Goal: Task Accomplishment & Management: Manage account settings

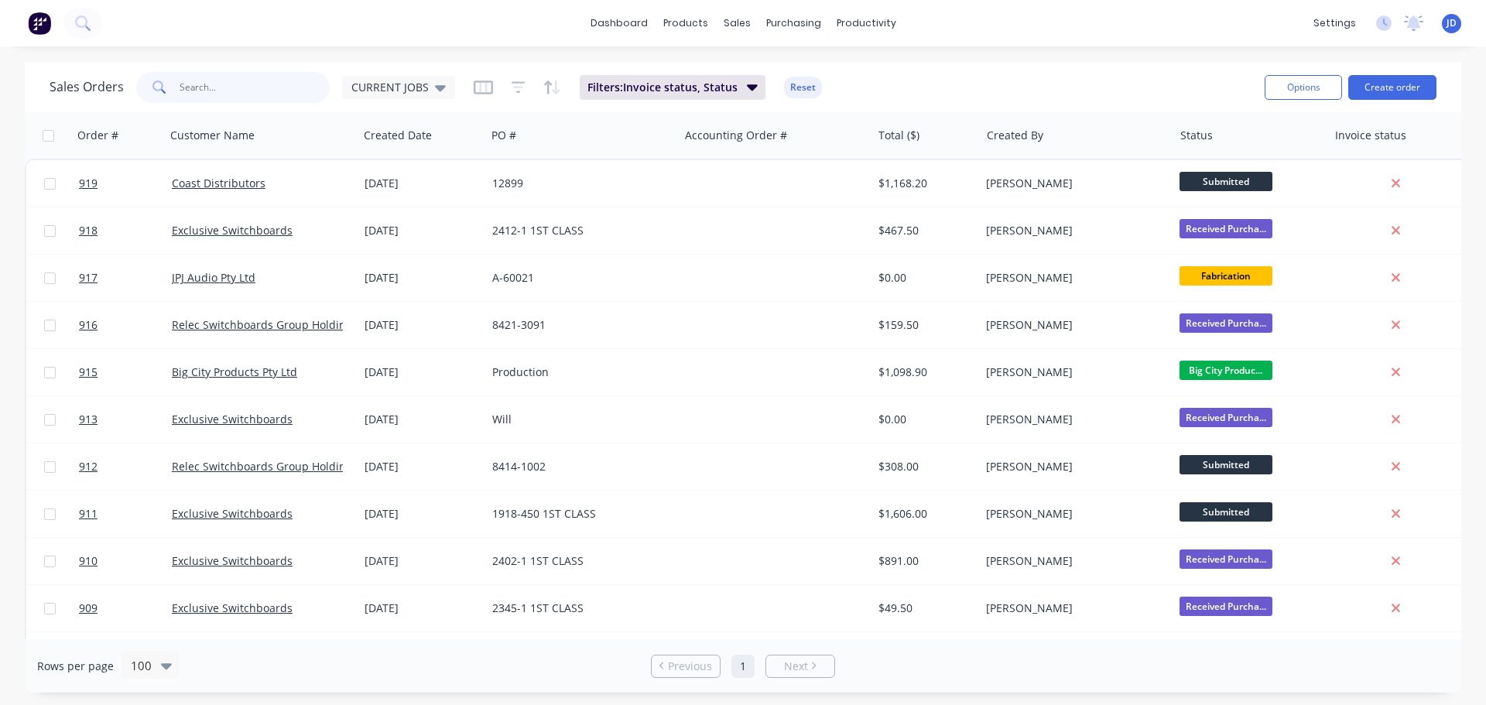
click at [236, 80] on input "text" at bounding box center [255, 87] width 151 height 31
type input "jpj"
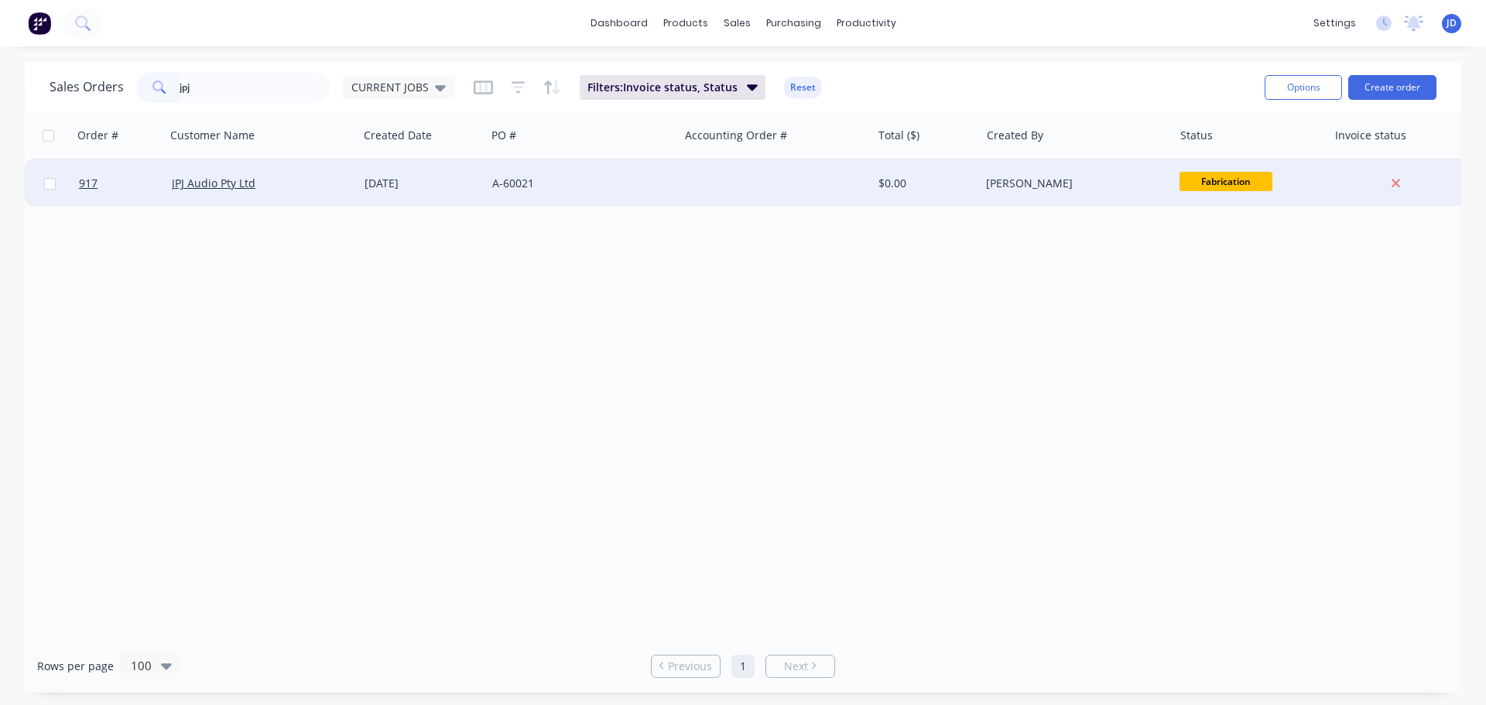
click at [240, 194] on div "JPJ Audio Pty Ltd" at bounding box center [262, 183] width 193 height 46
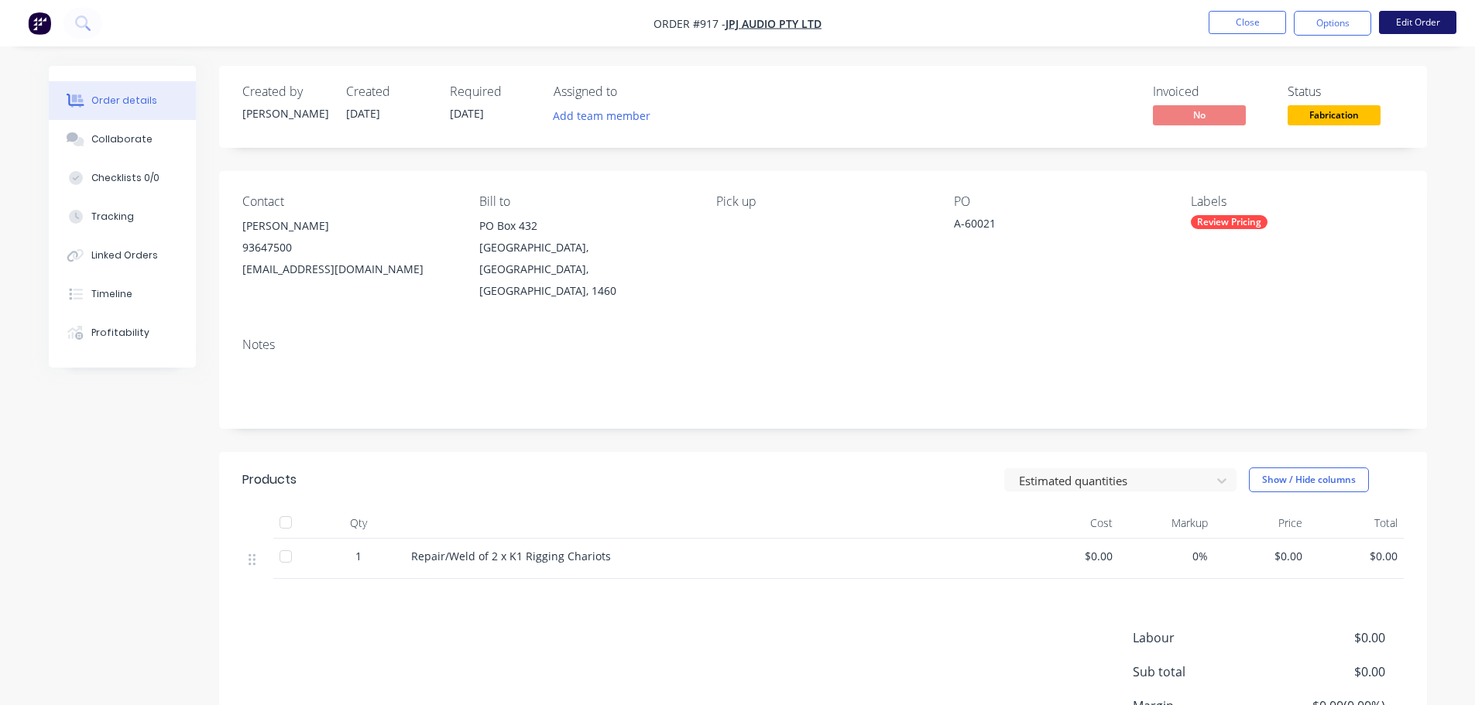
click at [1398, 20] on button "Edit Order" at bounding box center [1417, 22] width 77 height 23
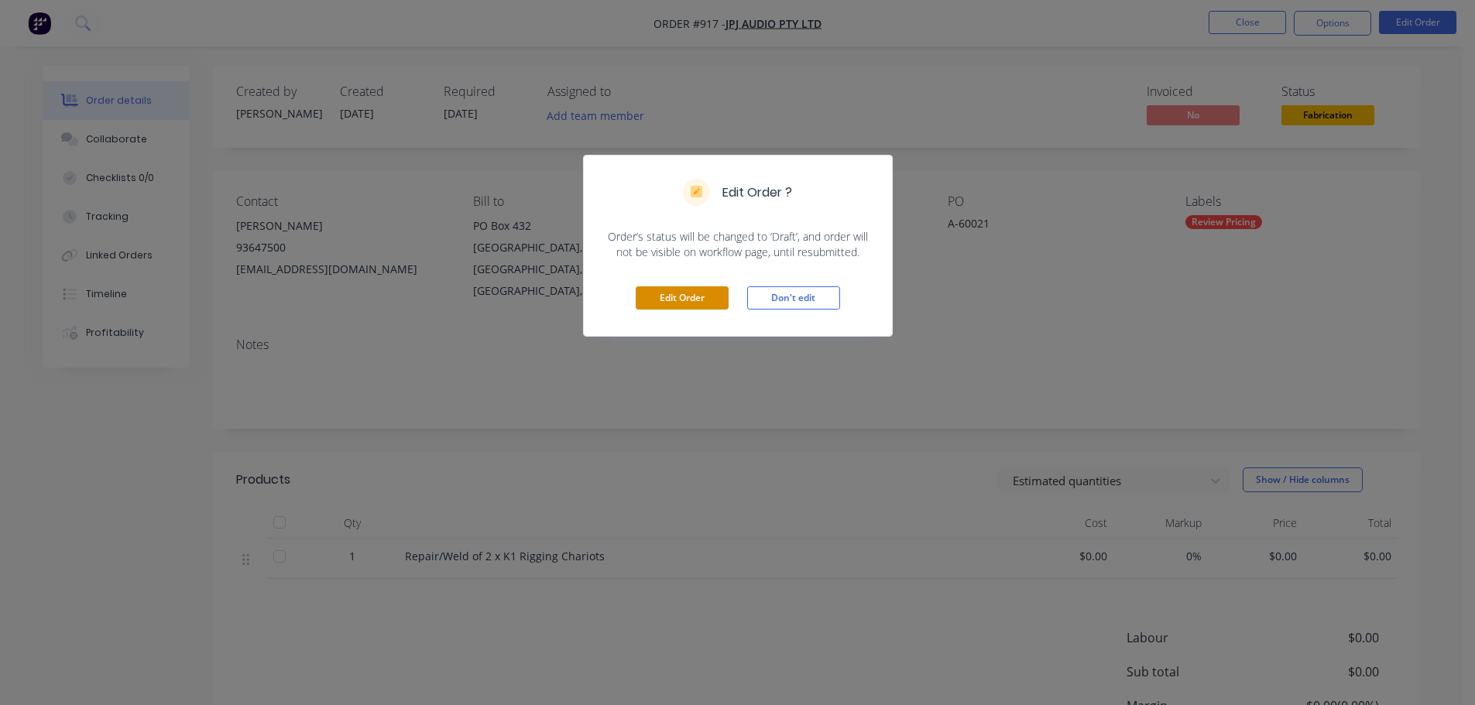
click at [718, 298] on button "Edit Order" at bounding box center [681, 297] width 93 height 23
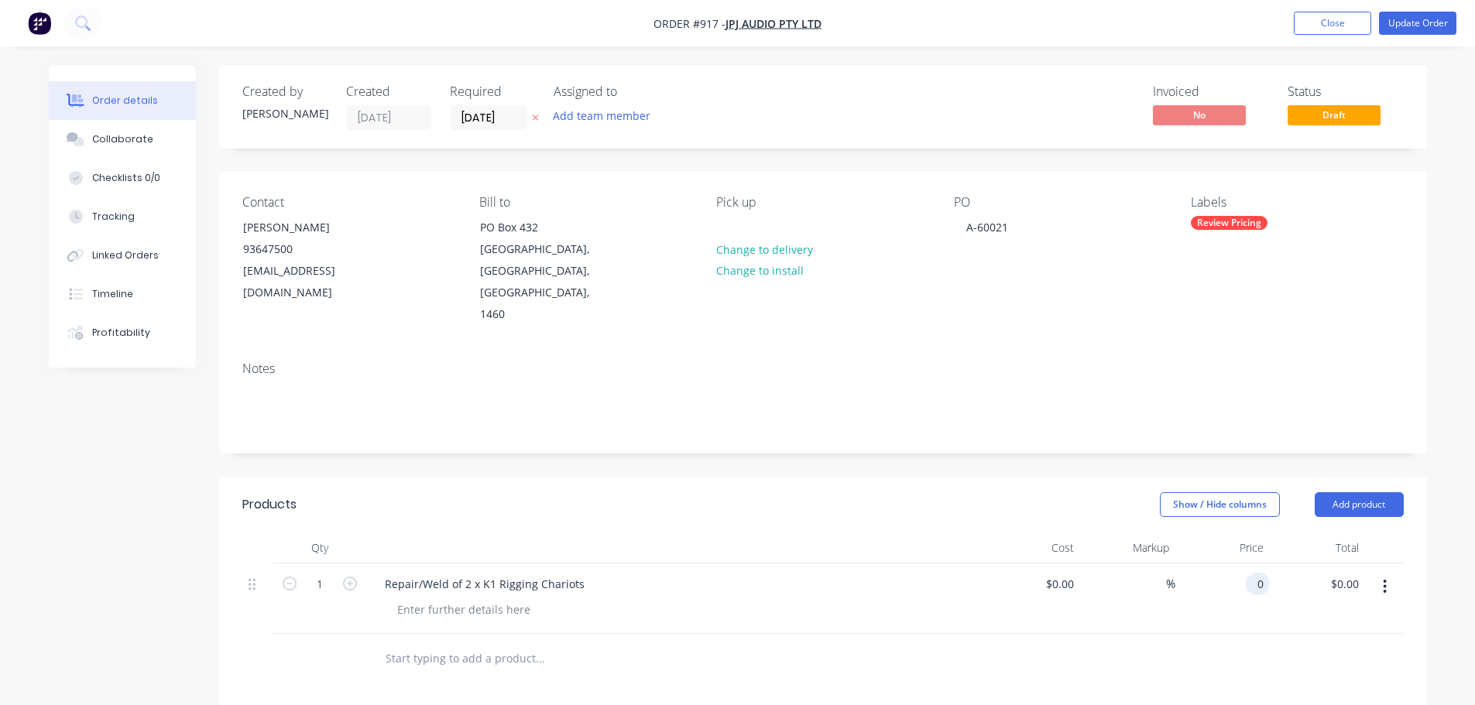
click at [1257, 573] on input "0" at bounding box center [1261, 584] width 18 height 22
type input "$150.00"
click at [1181, 634] on div at bounding box center [822, 659] width 1161 height 50
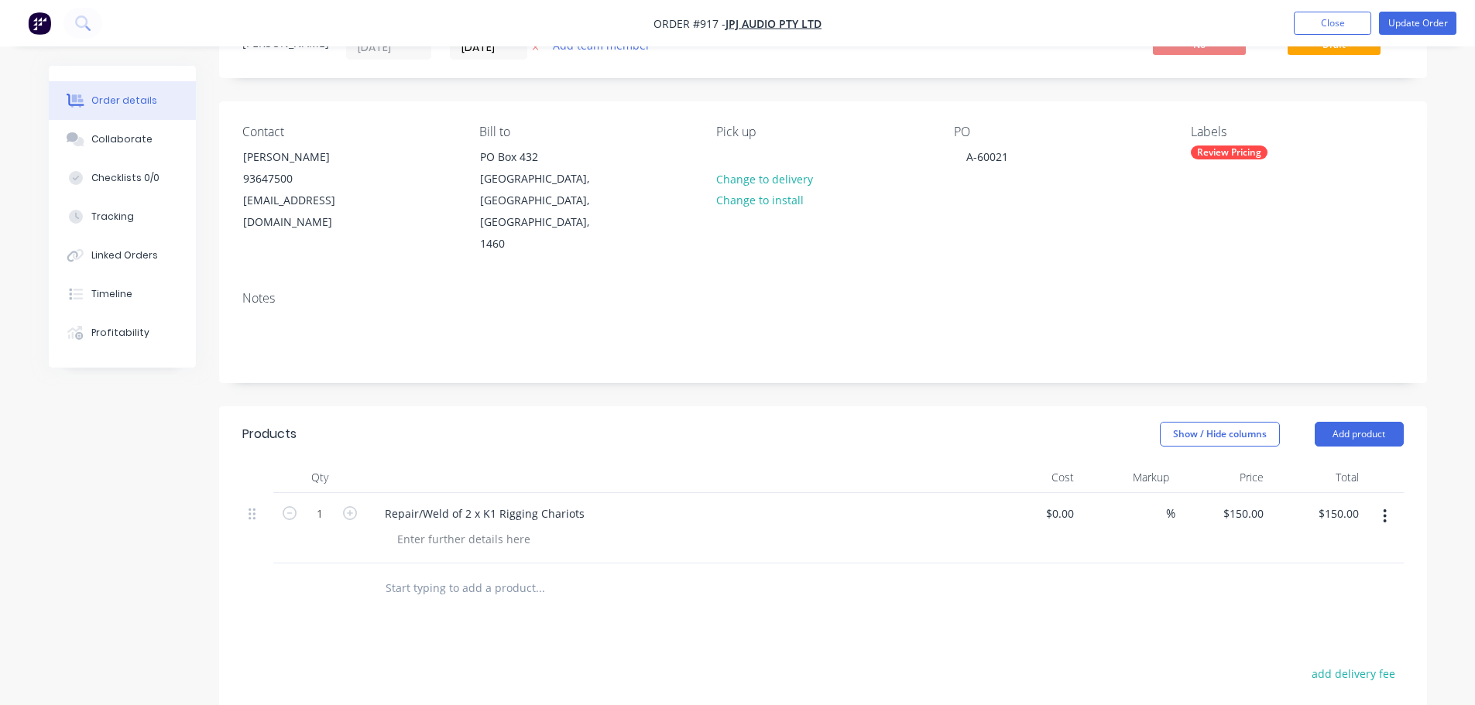
scroll to position [232, 0]
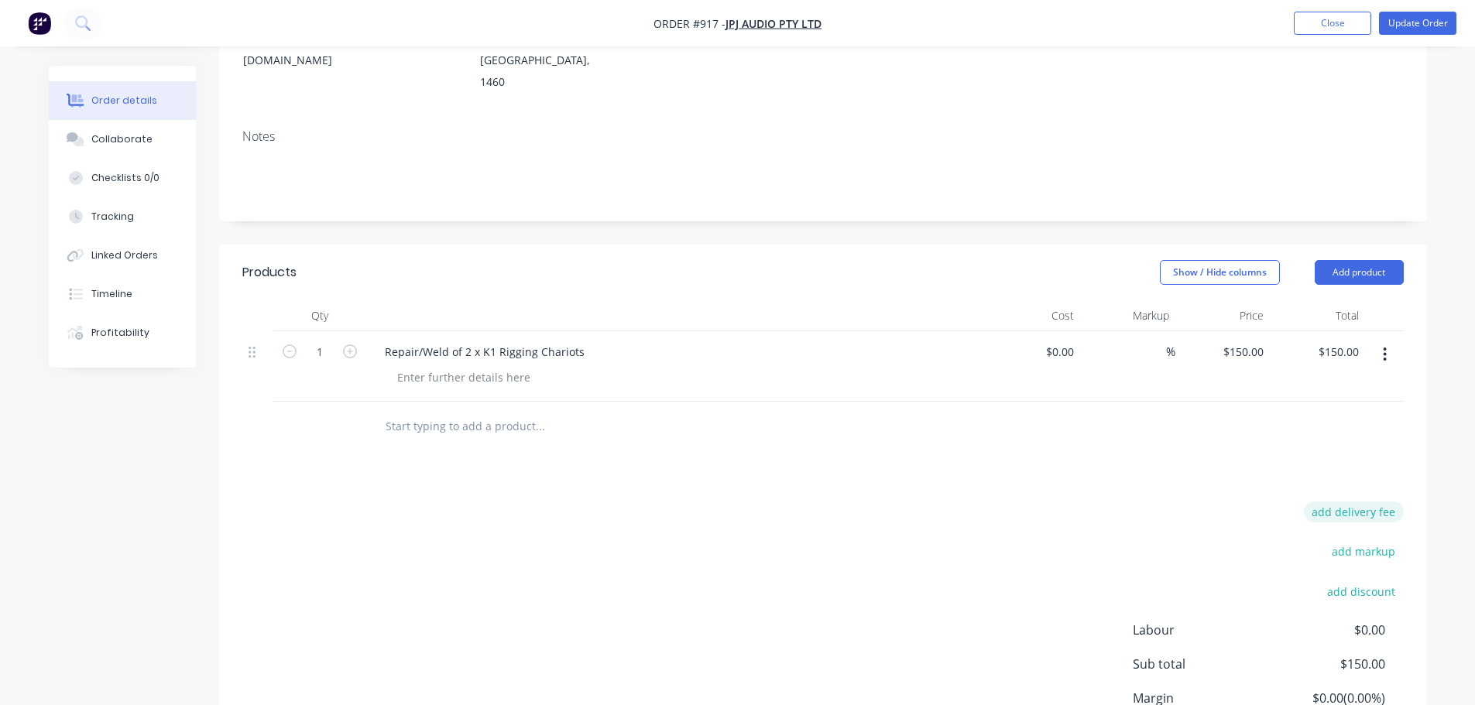
click at [1382, 502] on button "add delivery fee" at bounding box center [1353, 512] width 100 height 21
type input "80"
click at [978, 502] on div "Delivery fee Delivery fee Delivery fee name (Optional) 80 80 $0 add markup add …" at bounding box center [822, 649] width 1161 height 295
click at [1254, 341] on input "150" at bounding box center [1256, 352] width 26 height 22
type input "$200.00"
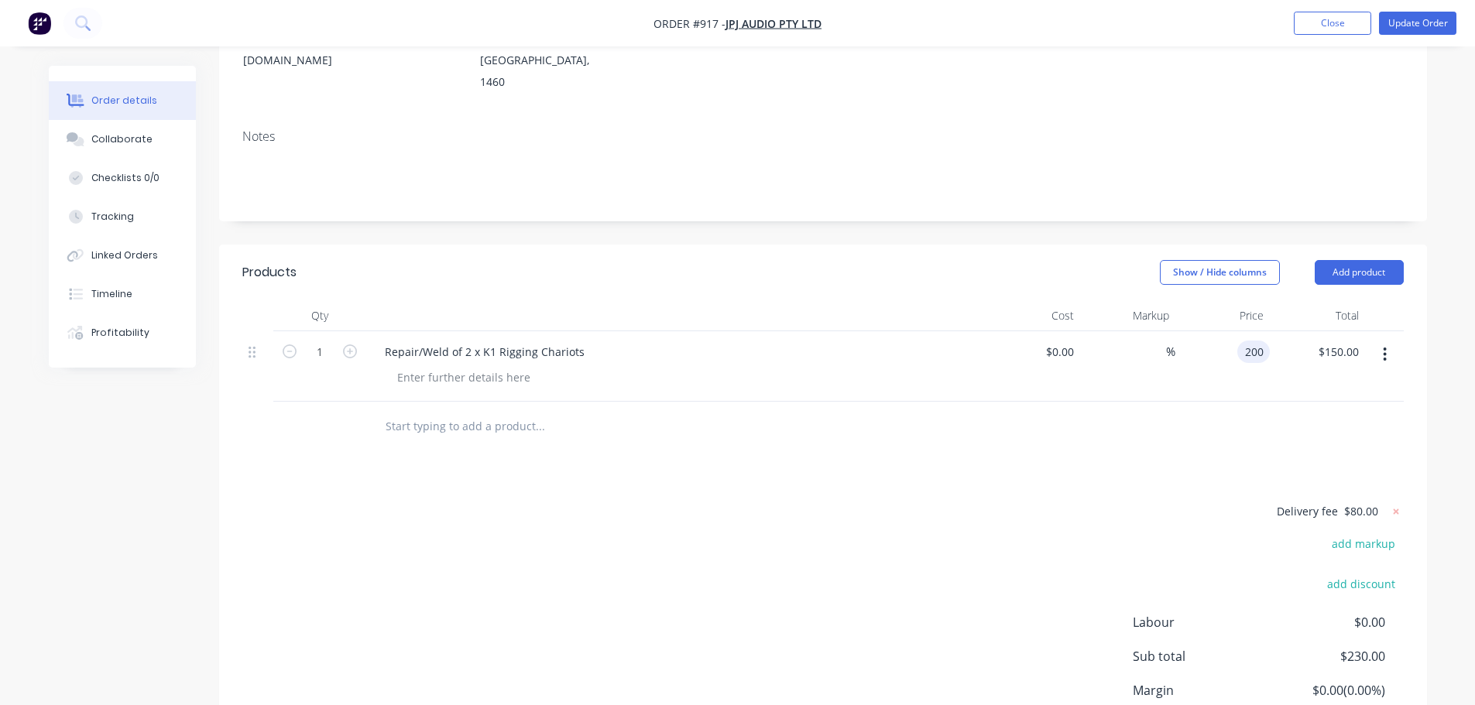
type input "$200.00"
click at [1217, 502] on form "Delivery fee $80.00" at bounding box center [1304, 512] width 200 height 20
click at [1408, 15] on button "Update Order" at bounding box center [1417, 23] width 77 height 23
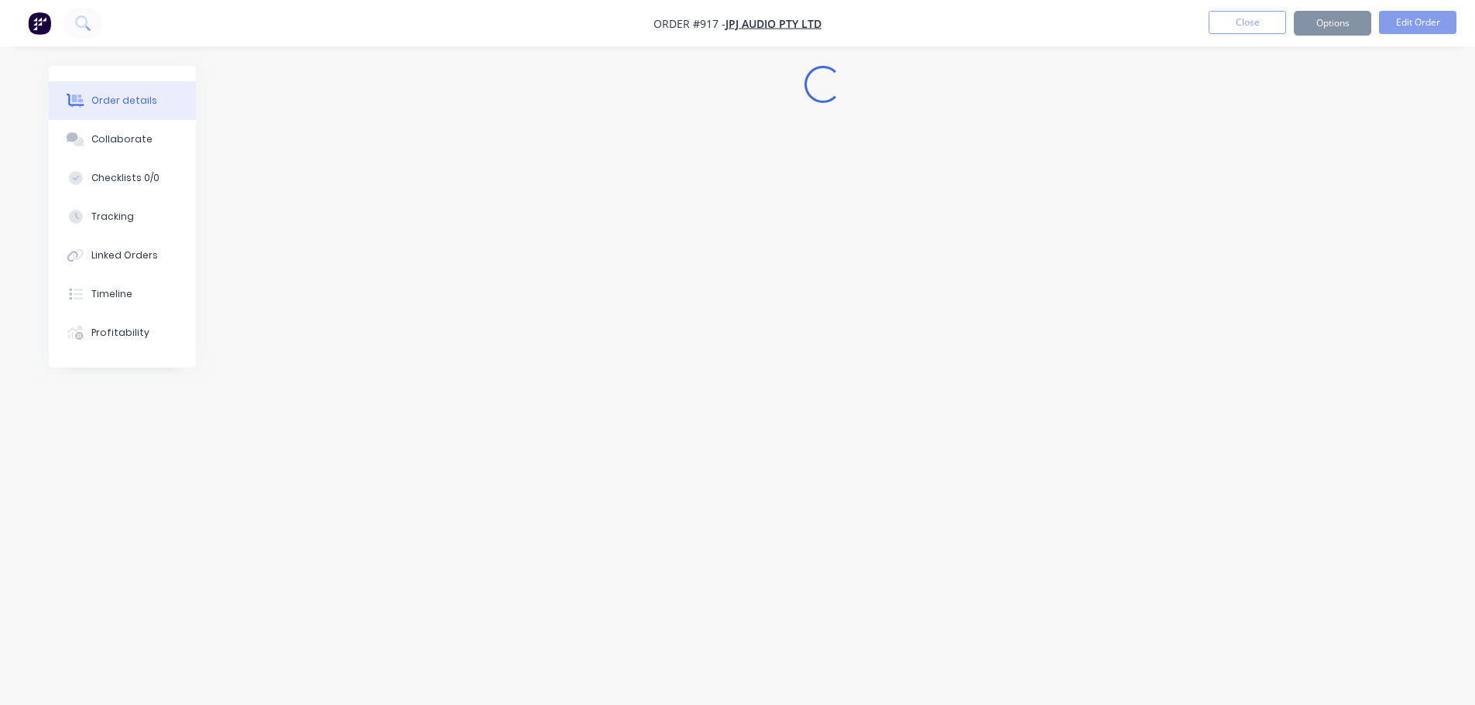
scroll to position [0, 0]
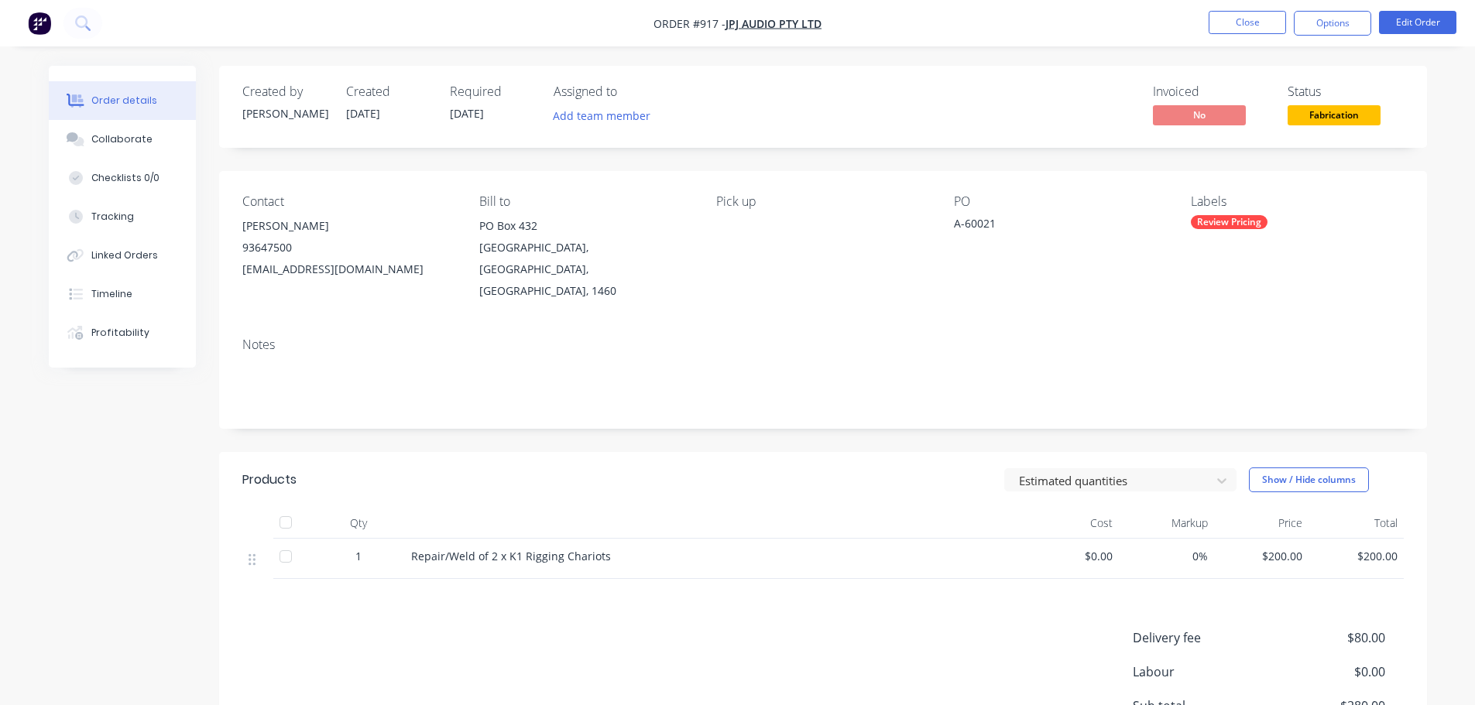
click at [1329, 113] on span "Fabrication" at bounding box center [1333, 114] width 93 height 19
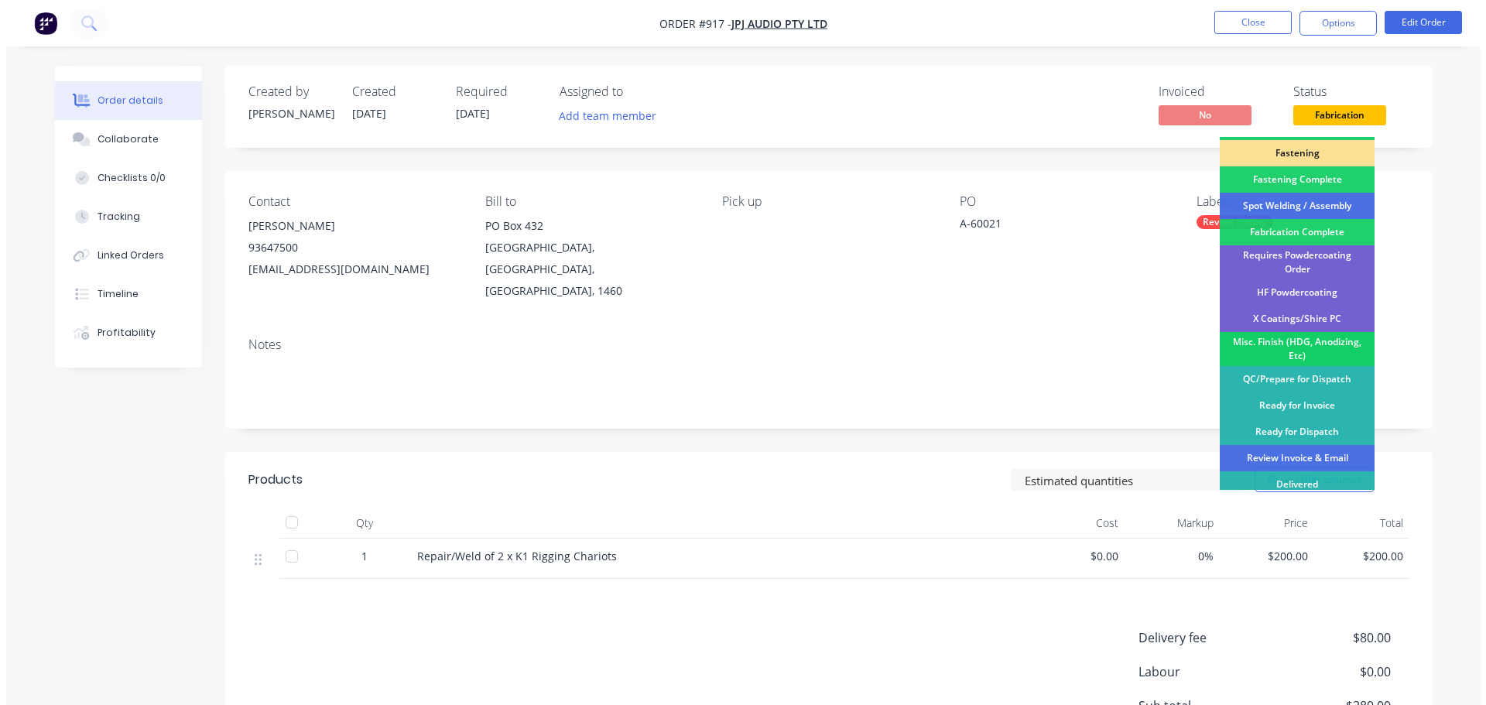
scroll to position [452, 0]
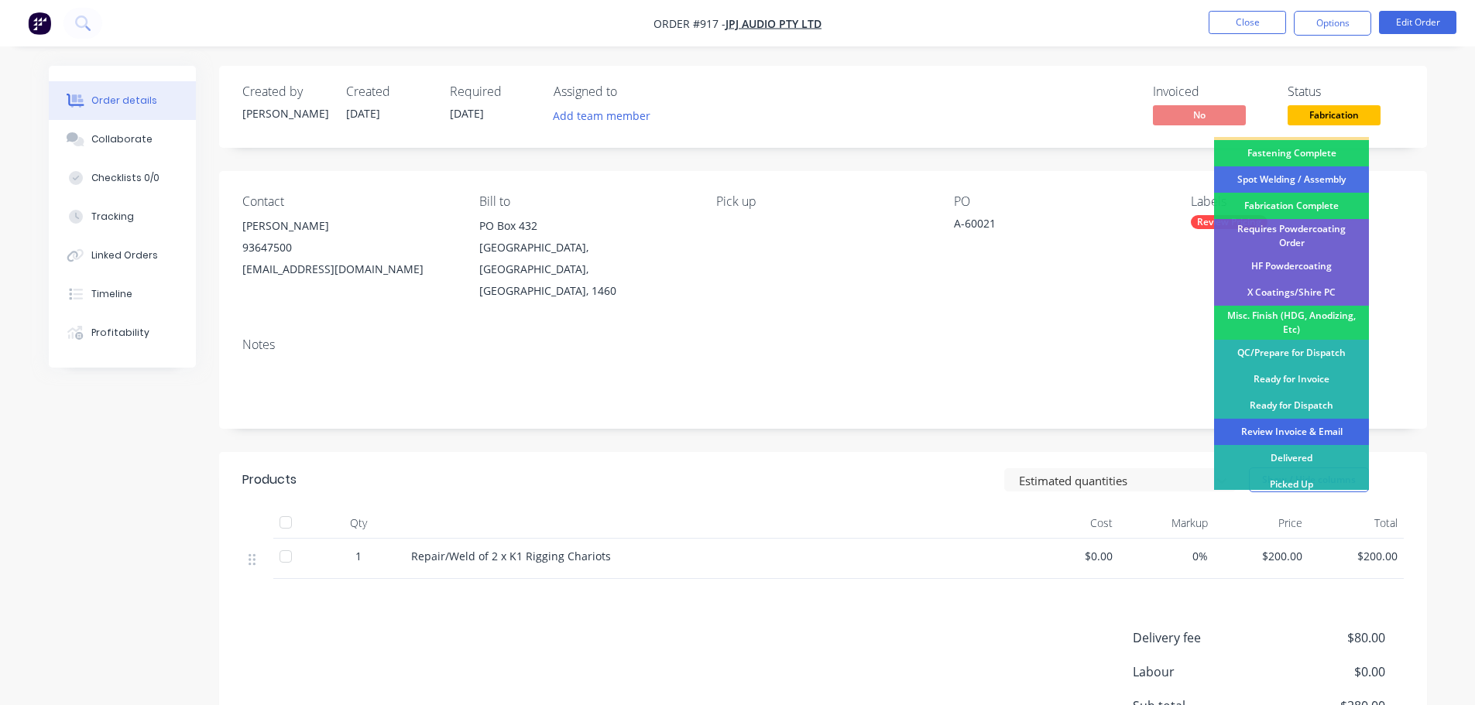
click at [1307, 426] on div "Review Invoice & Email" at bounding box center [1291, 432] width 155 height 26
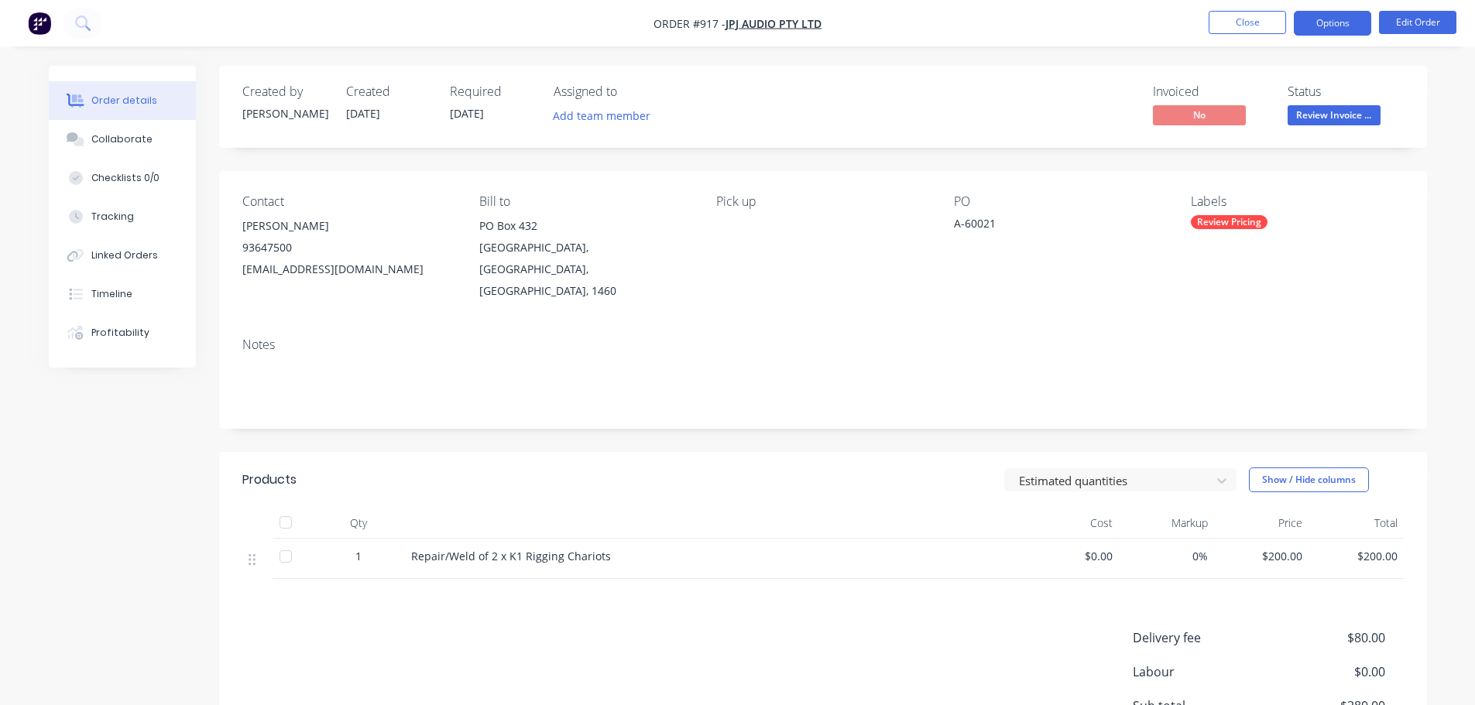
click at [1306, 22] on button "Options" at bounding box center [1331, 23] width 77 height 25
click at [764, 429] on div "Created by [PERSON_NAME] Created [DATE] Required [DATE] Assigned to Add team me…" at bounding box center [822, 466] width 1207 height 800
click at [1261, 17] on button "Close" at bounding box center [1246, 22] width 77 height 23
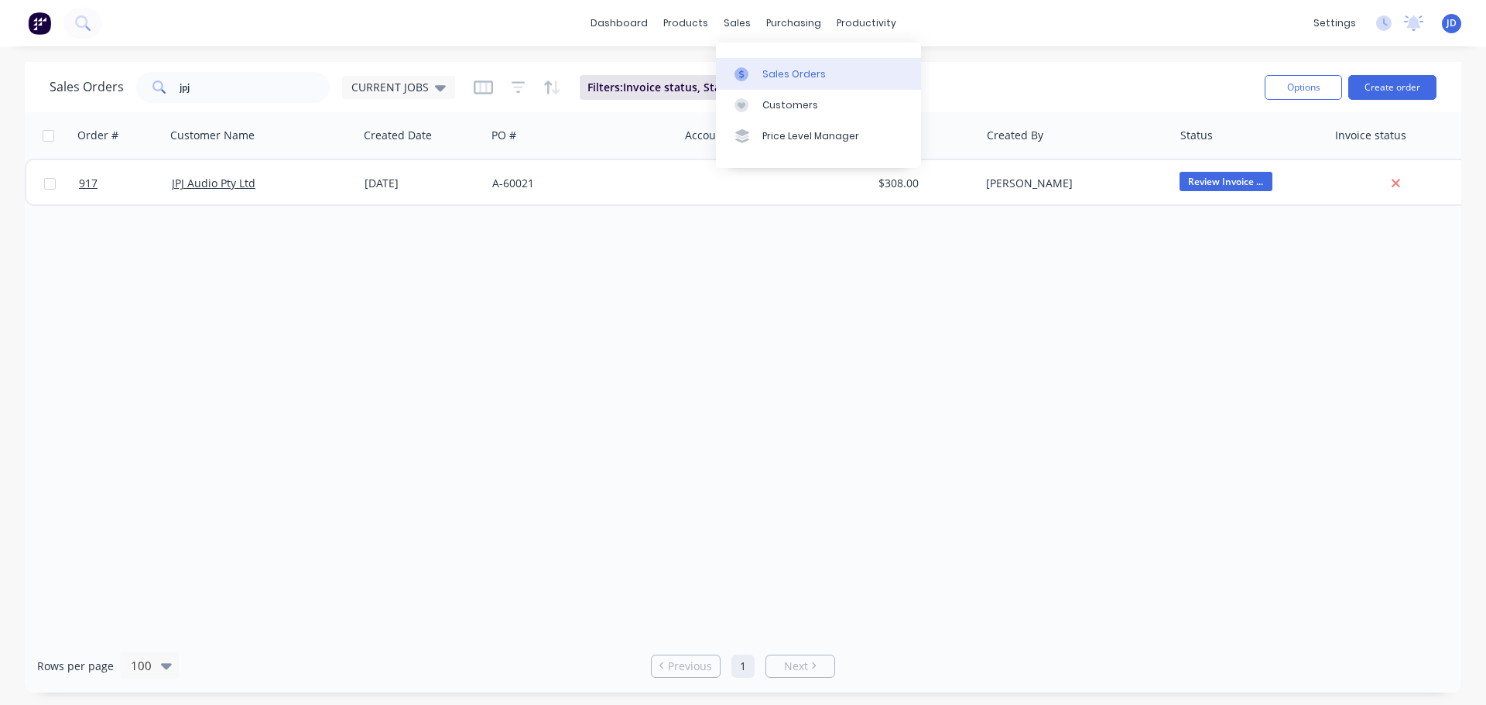
click at [772, 67] on div "Sales Orders" at bounding box center [793, 74] width 63 height 14
click at [284, 91] on input "jpj" at bounding box center [255, 87] width 151 height 31
type input "j"
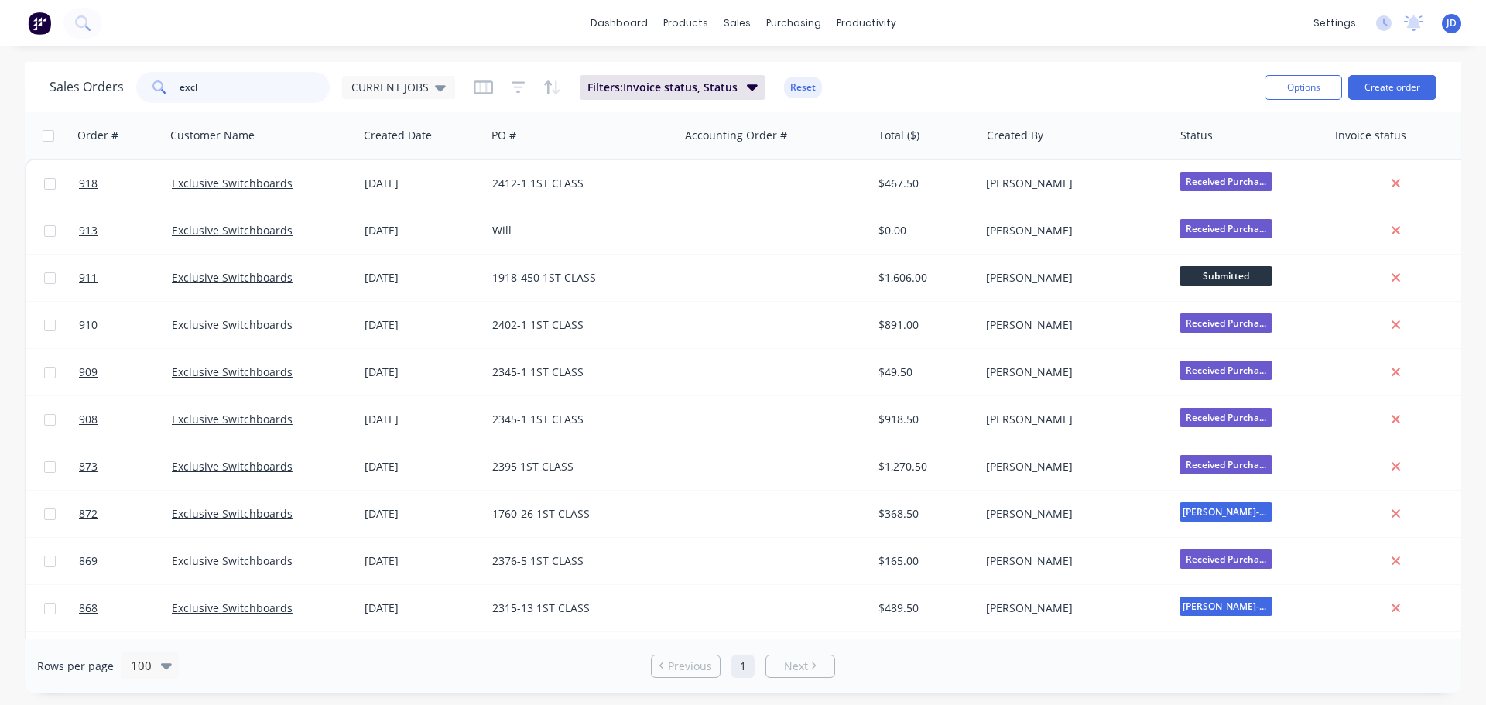
drag, startPoint x: 132, startPoint y: 92, endPoint x: 0, endPoint y: 1, distance: 160.8
click at [0, 36] on div "dashboard products sales purchasing productivity dashboard products Product Cat…" at bounding box center [743, 352] width 1486 height 705
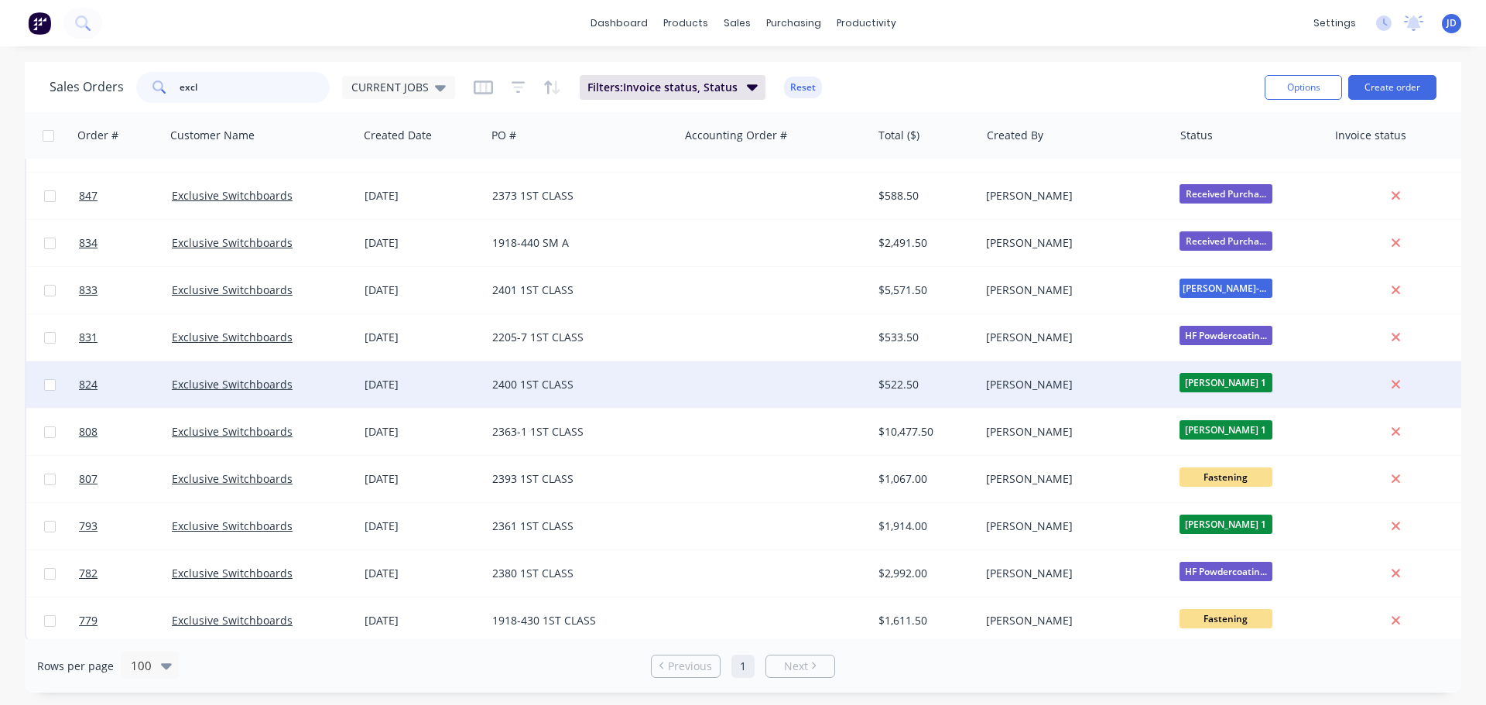
scroll to position [707, 0]
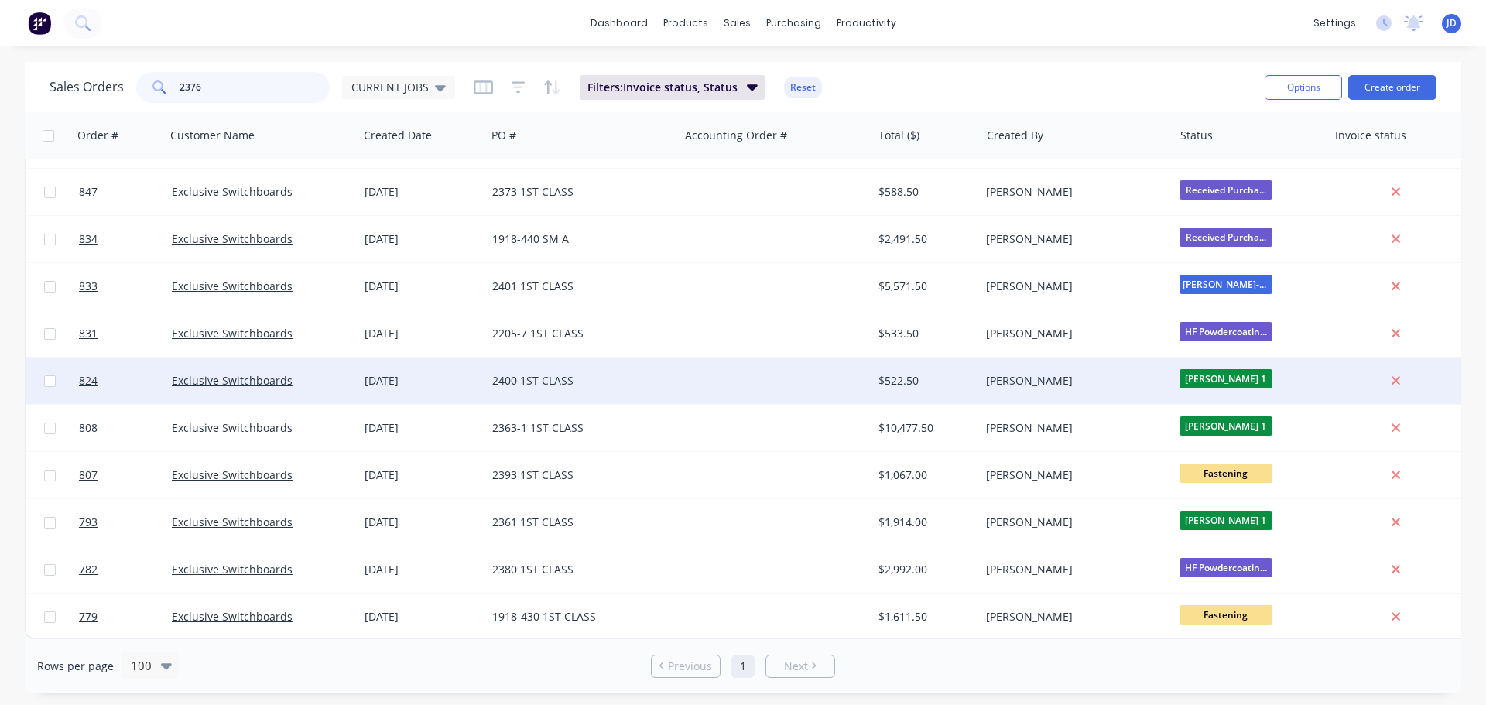
type input "2376"
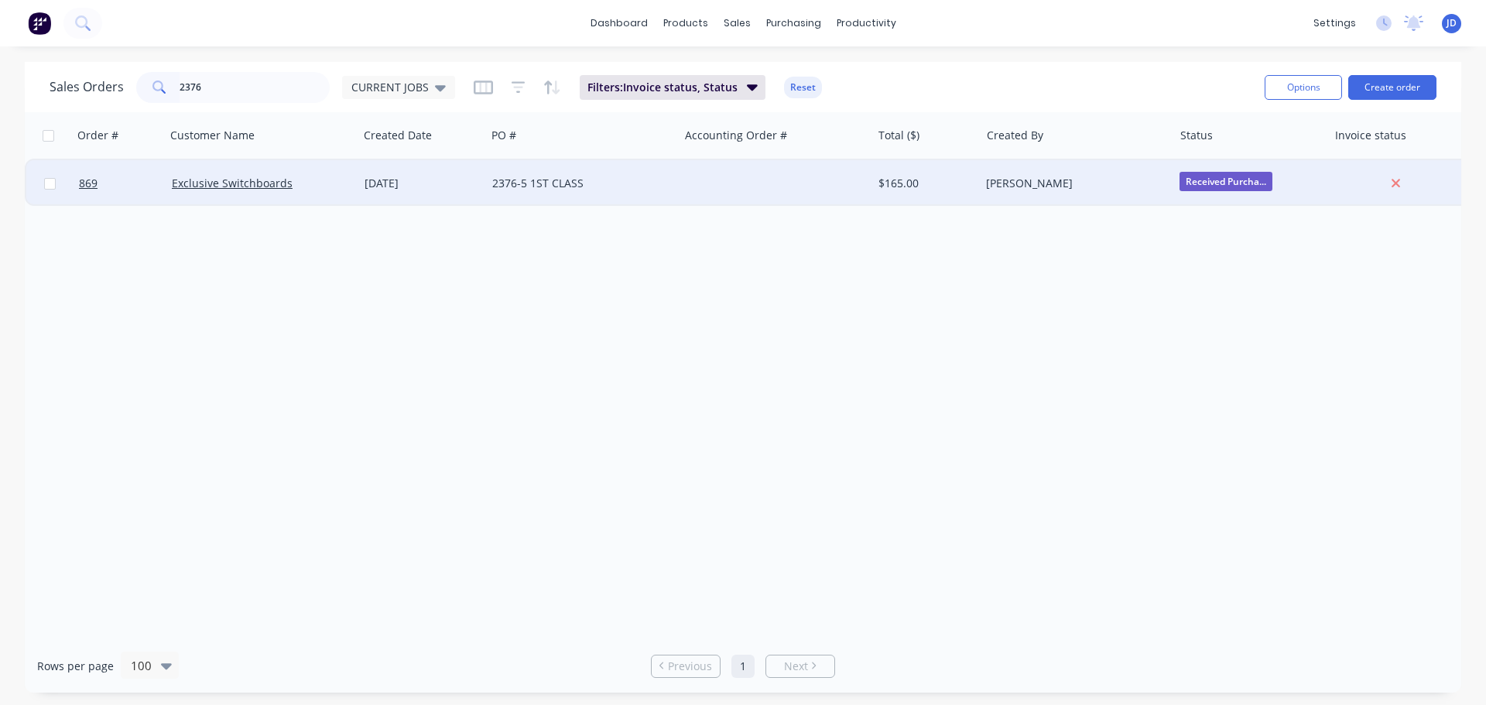
click at [399, 184] on div "[DATE]" at bounding box center [422, 183] width 115 height 15
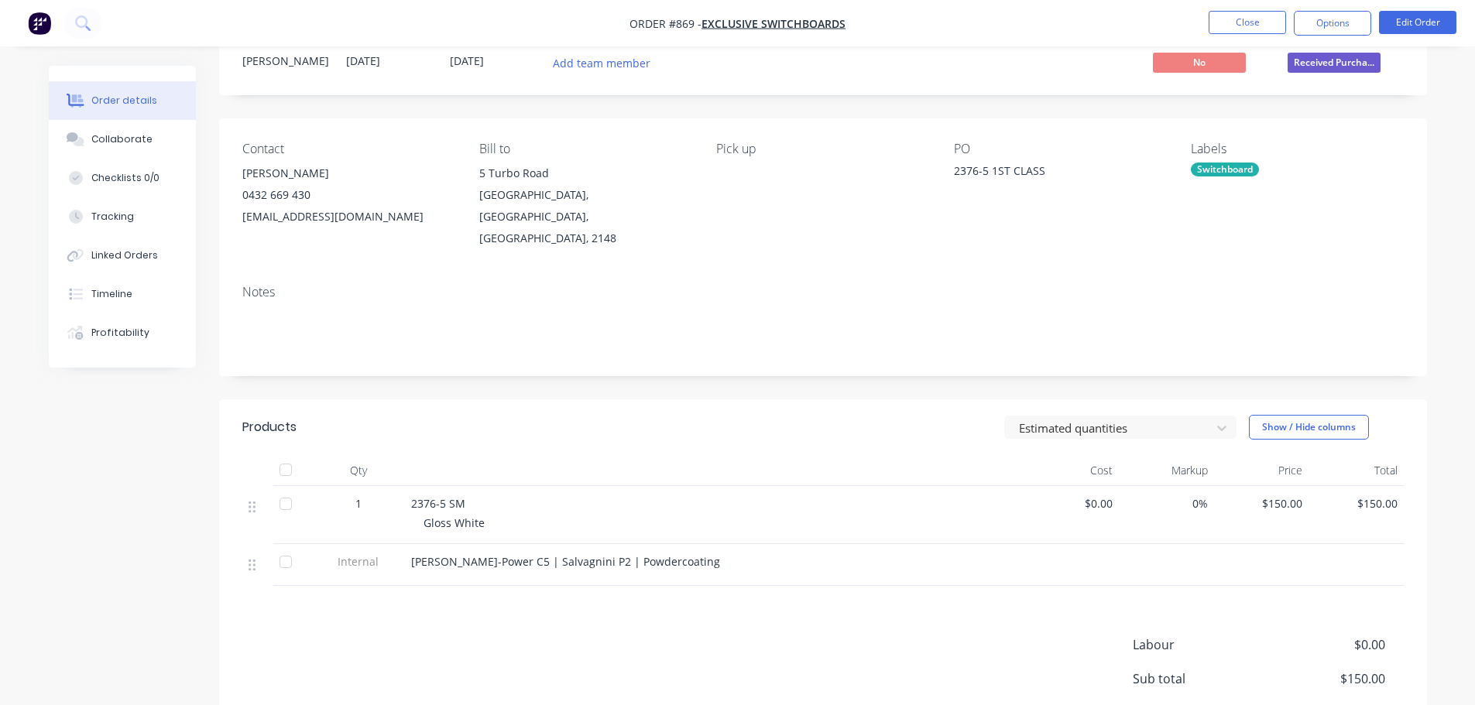
scroll to position [155, 0]
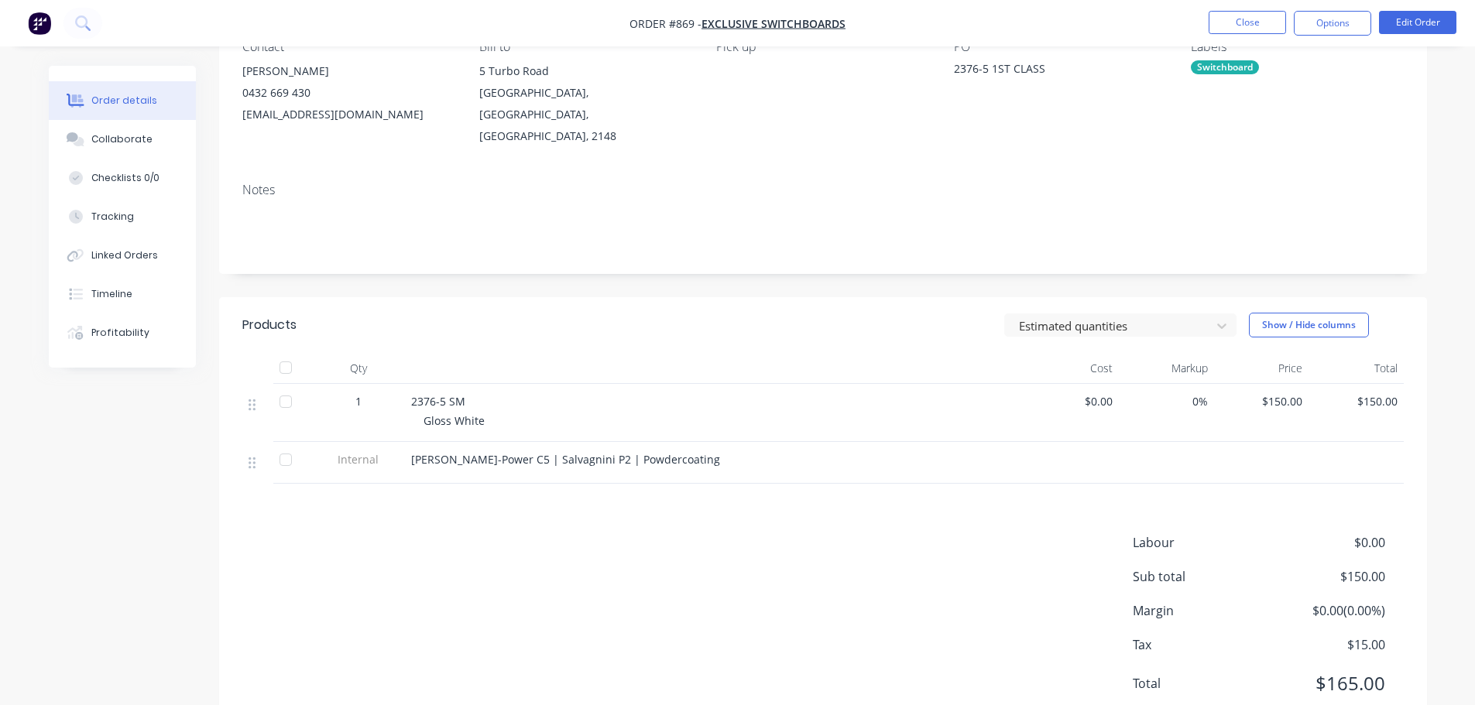
click at [393, 602] on div "Labour $0.00 Sub total $150.00 Margin $0.00 ( 0.00 %) Tax $15.00 Total $165.00" at bounding box center [822, 623] width 1161 height 180
drag, startPoint x: 377, startPoint y: 591, endPoint x: 364, endPoint y: 582, distance: 16.1
click at [366, 584] on div "Labour $0.00 Sub total $150.00 Margin $0.00 ( 0.00 %) Tax $15.00 Total $165.00" at bounding box center [822, 623] width 1161 height 180
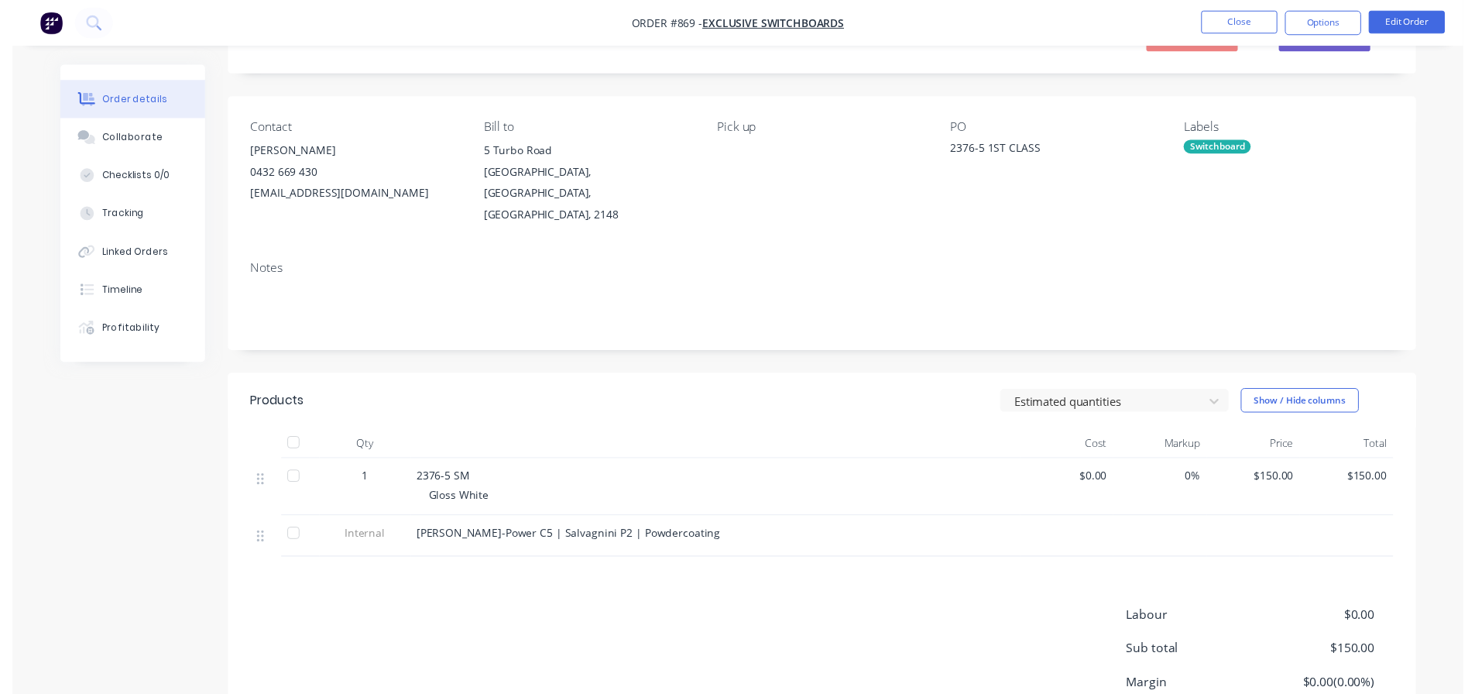
scroll to position [0, 0]
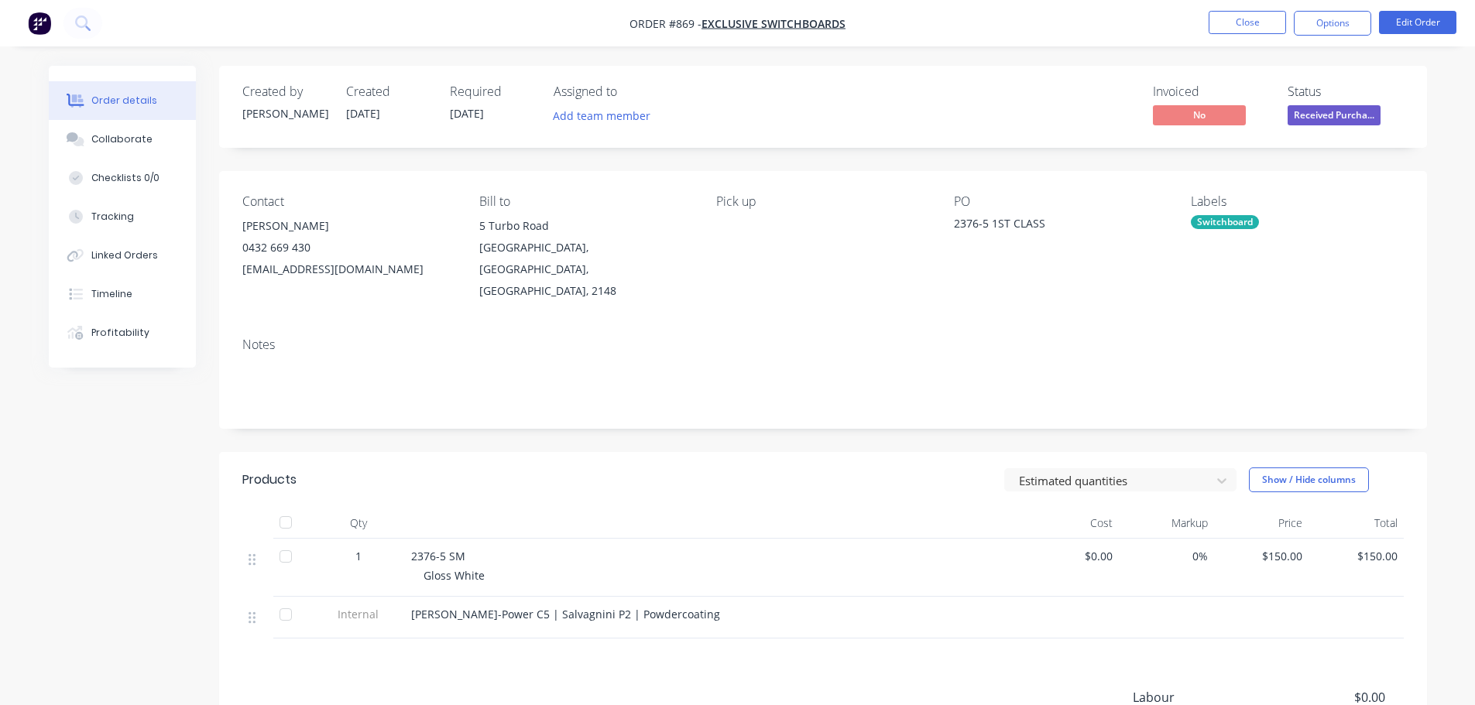
drag, startPoint x: 1148, startPoint y: 56, endPoint x: 1195, endPoint y: 31, distance: 53.3
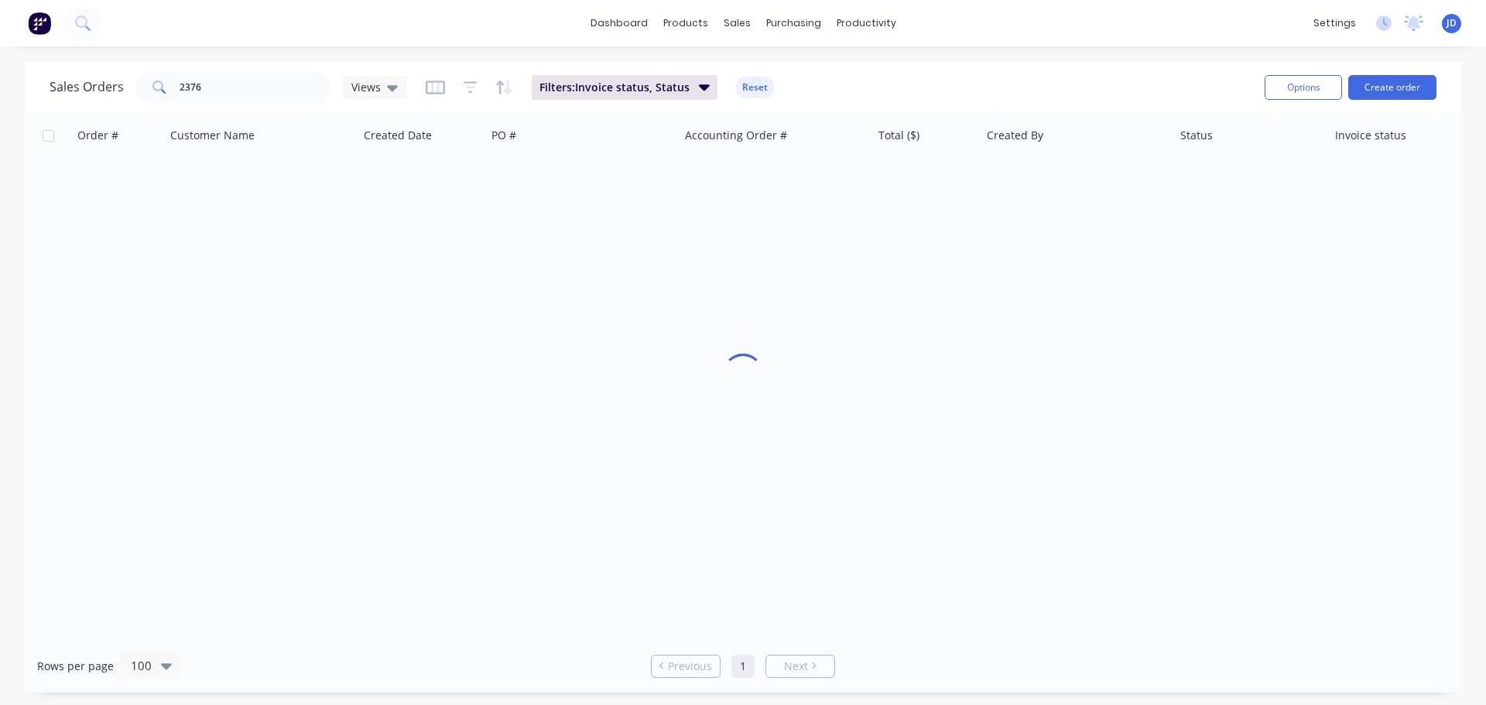
click at [1207, 28] on div "dashboard products sales purchasing productivity dashboard products Product Cat…" at bounding box center [743, 23] width 1486 height 46
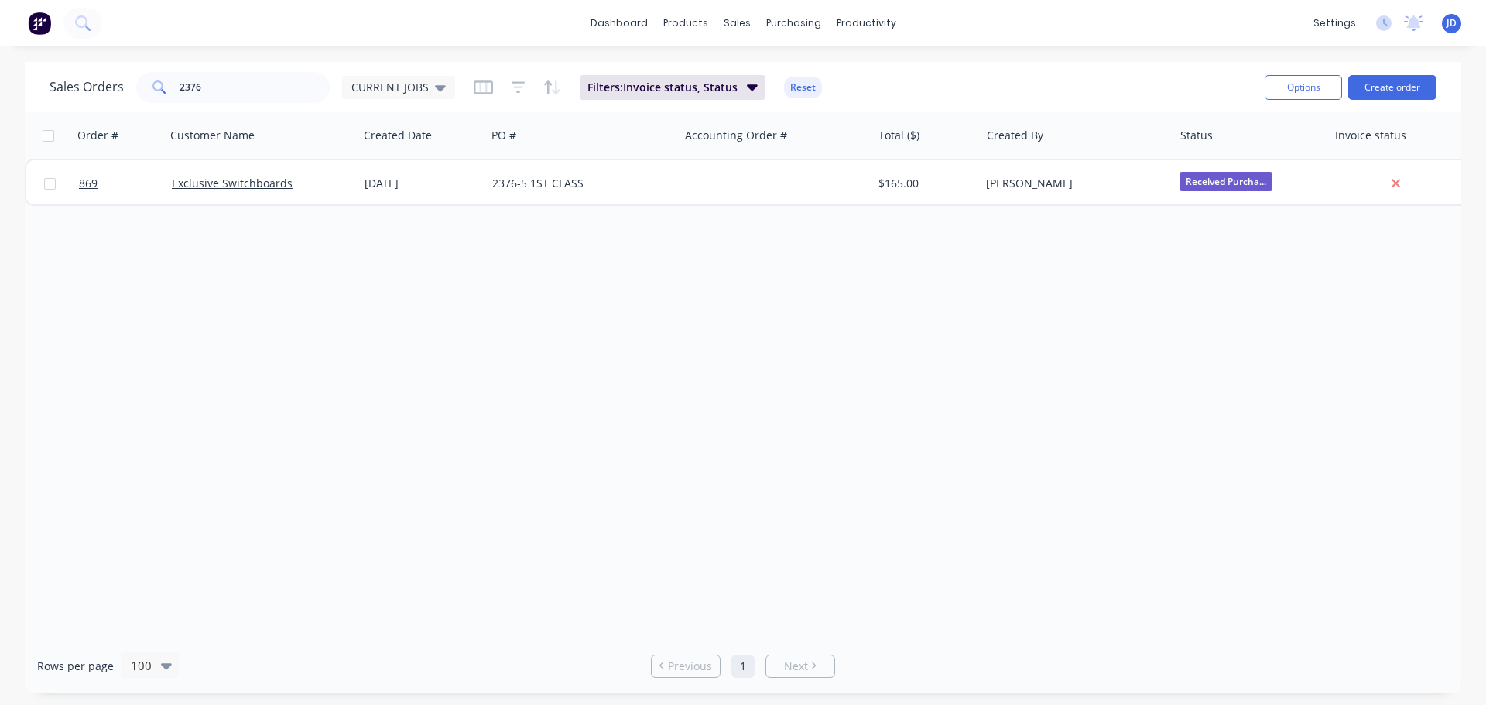
click at [388, 293] on div "Order # Customer Name Created Date PO # Accounting Order # Total ($) Created By…" at bounding box center [743, 375] width 1437 height 527
click at [750, 78] on div at bounding box center [746, 74] width 23 height 14
click at [601, 261] on div "Order # Customer Name Created Date PO # Accounting Order # Total ($) Created By…" at bounding box center [743, 375] width 1437 height 527
click at [742, 74] on icon at bounding box center [741, 74] width 5 height 9
click at [870, 69] on div "Workflow" at bounding box center [893, 74] width 46 height 14
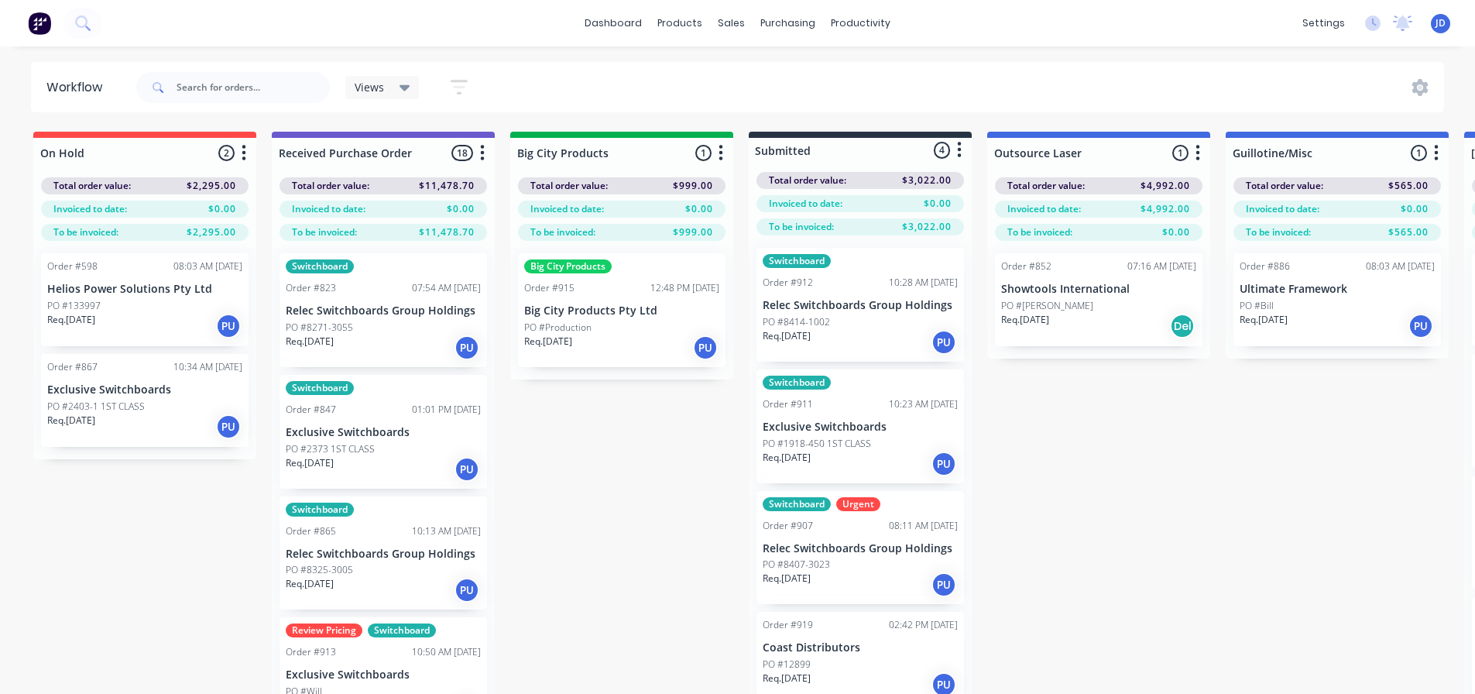
drag, startPoint x: 1057, startPoint y: 467, endPoint x: 272, endPoint y: 91, distance: 870.4
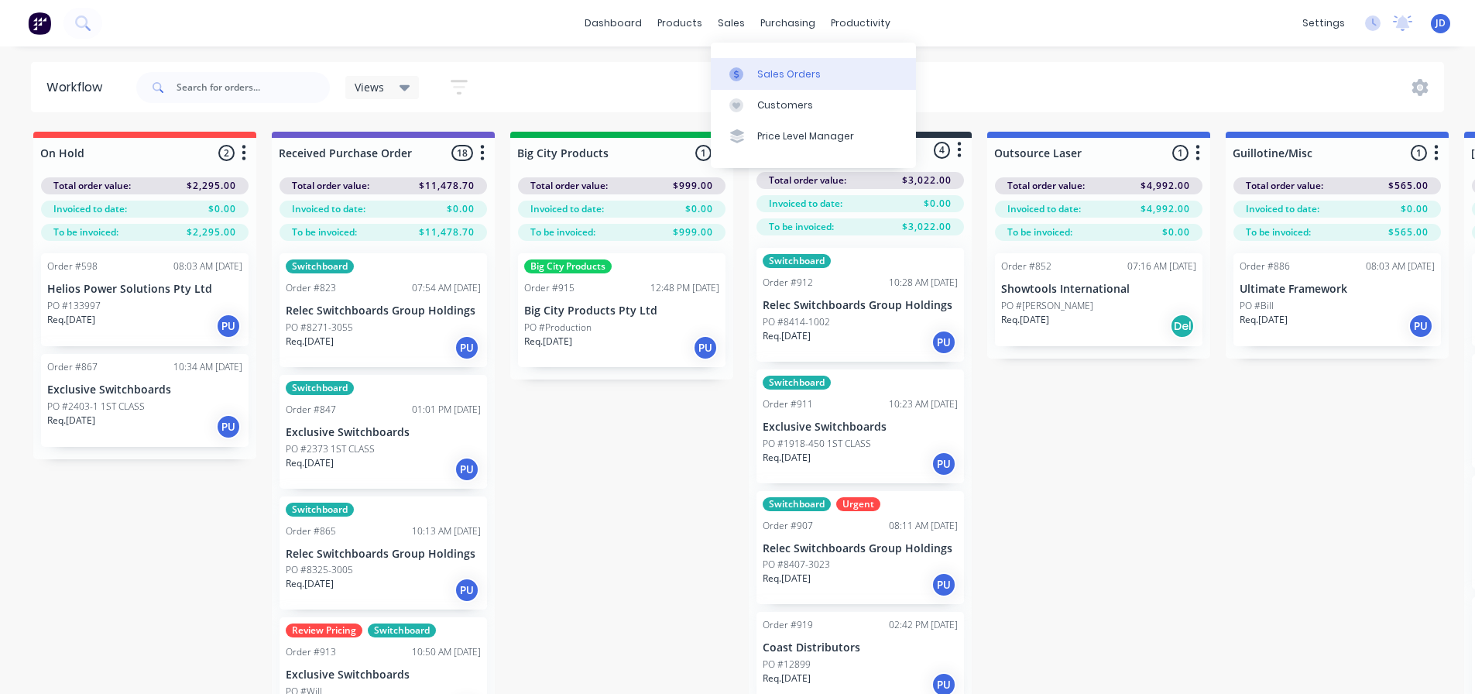
click at [732, 68] on icon at bounding box center [736, 74] width 14 height 14
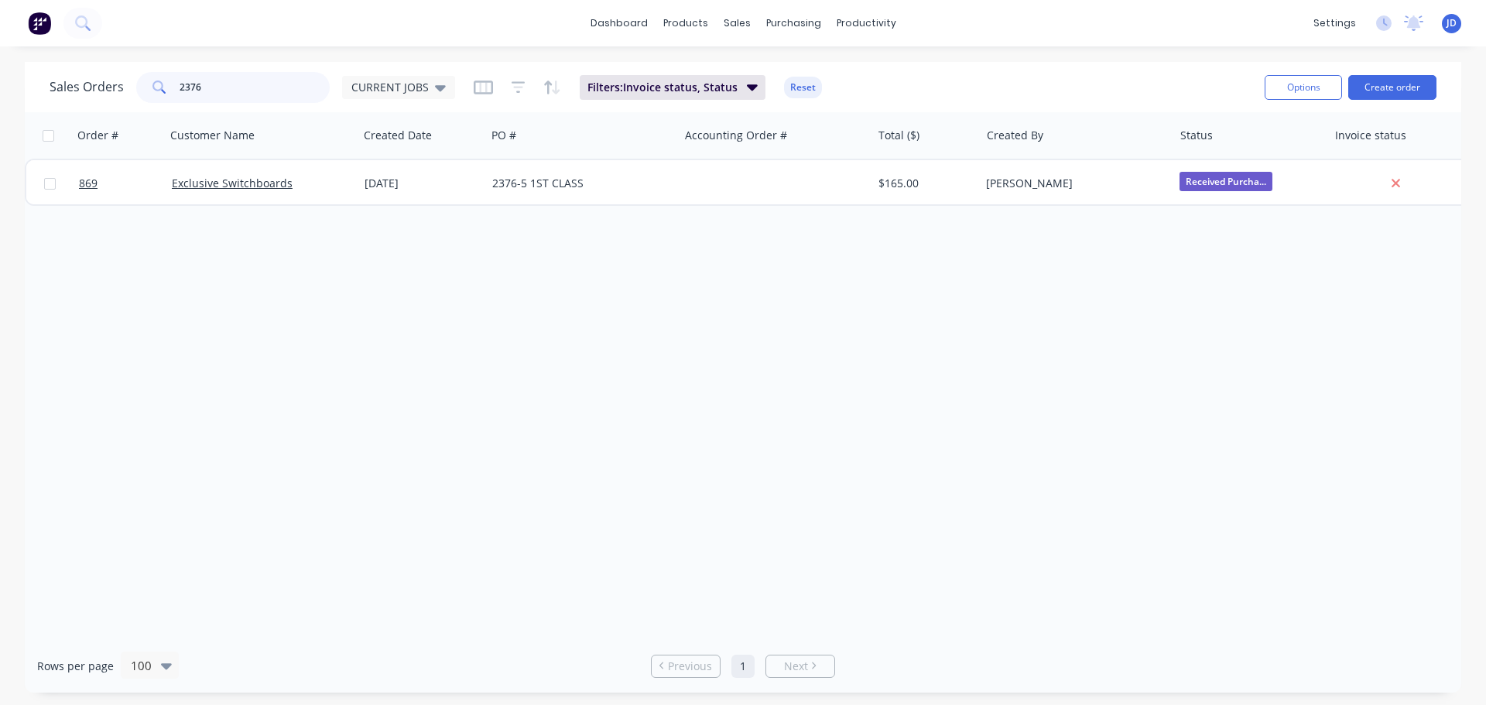
click at [273, 80] on input "2376" at bounding box center [255, 87] width 151 height 31
drag, startPoint x: 245, startPoint y: 84, endPoint x: 152, endPoint y: 79, distance: 92.2
click at [153, 80] on div "2376" at bounding box center [233, 87] width 194 height 31
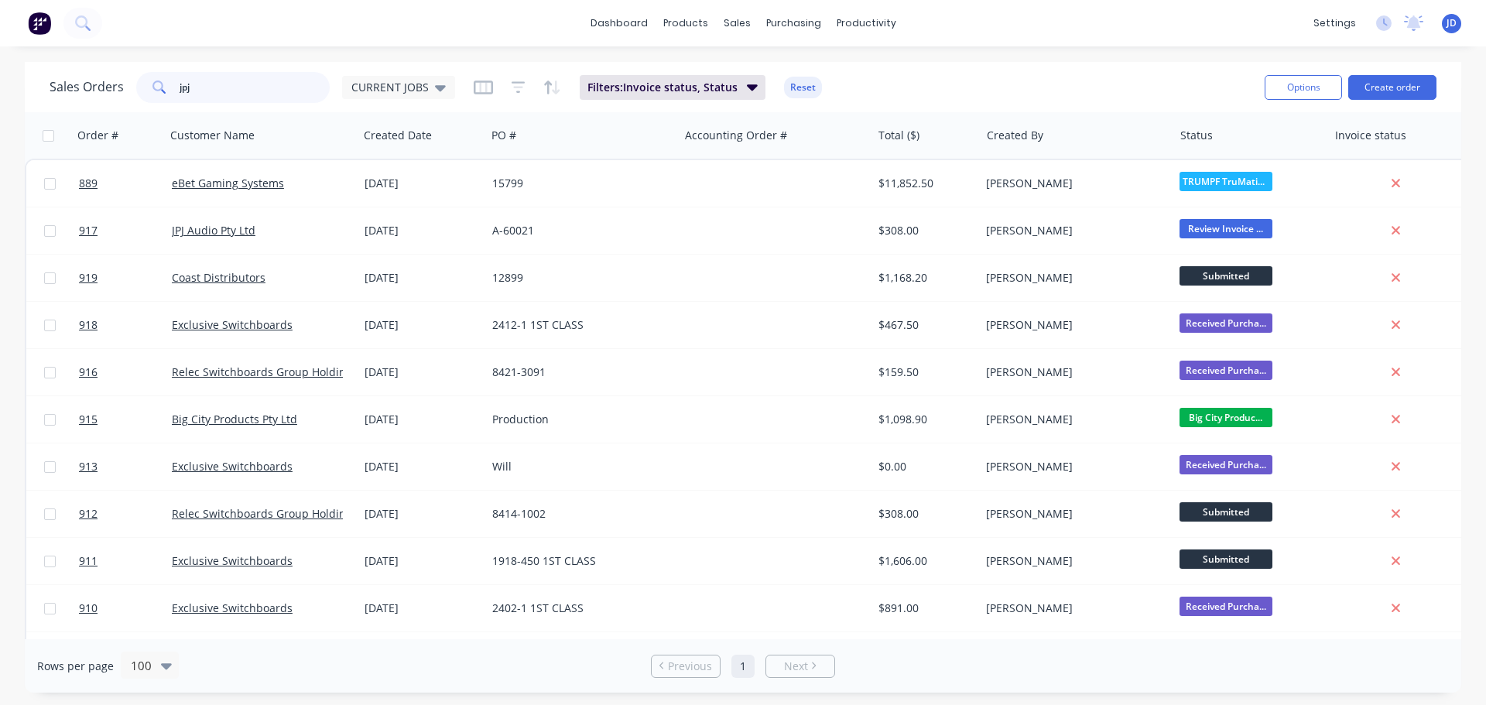
type input "jpj"
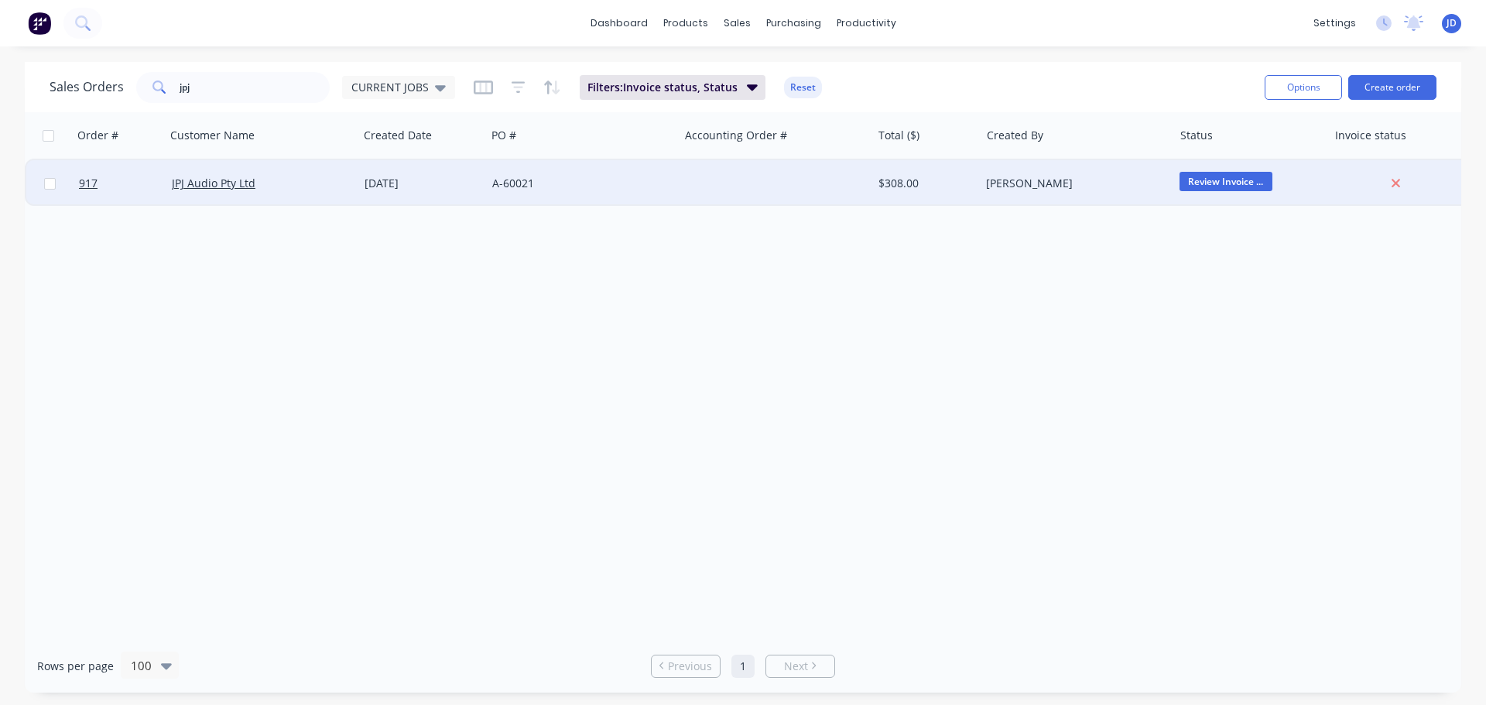
click at [413, 190] on div "[DATE]" at bounding box center [422, 183] width 115 height 15
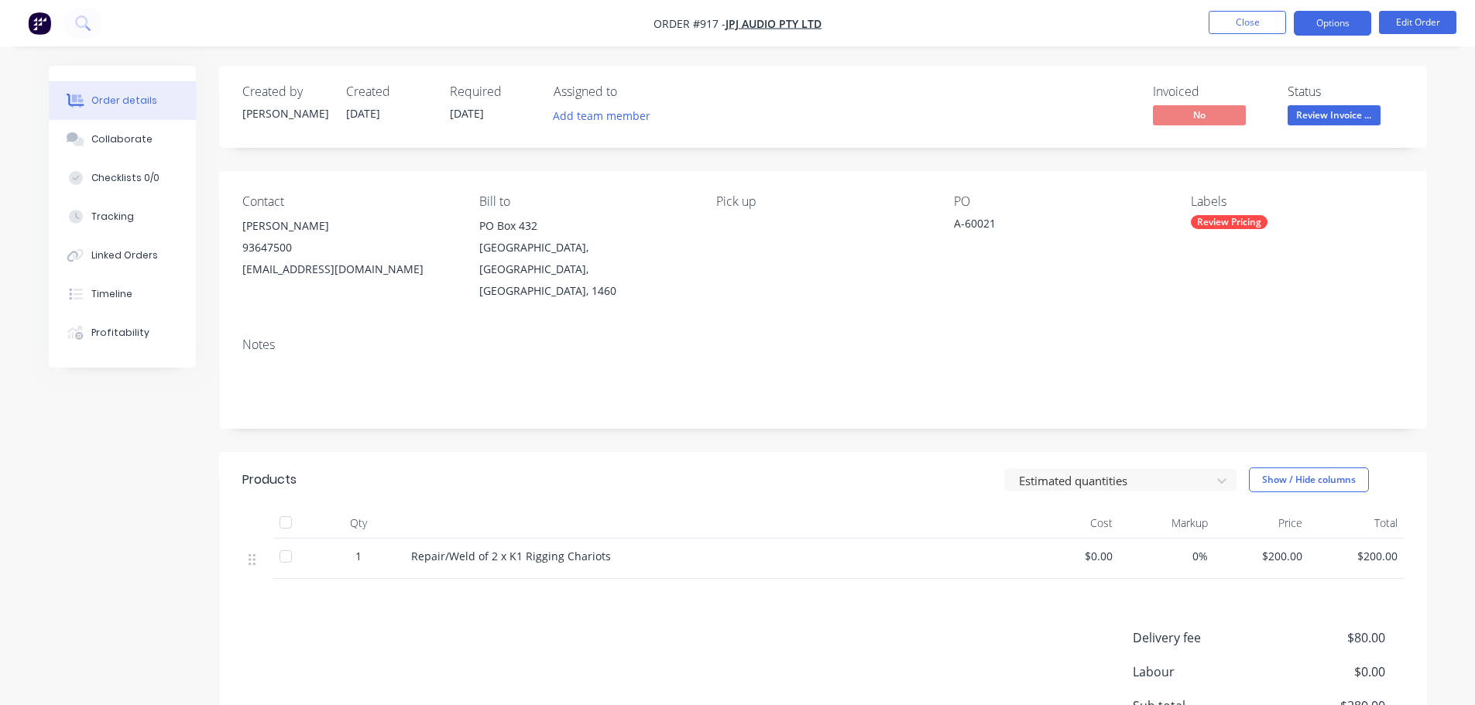
click at [1336, 28] on button "Options" at bounding box center [1331, 23] width 77 height 25
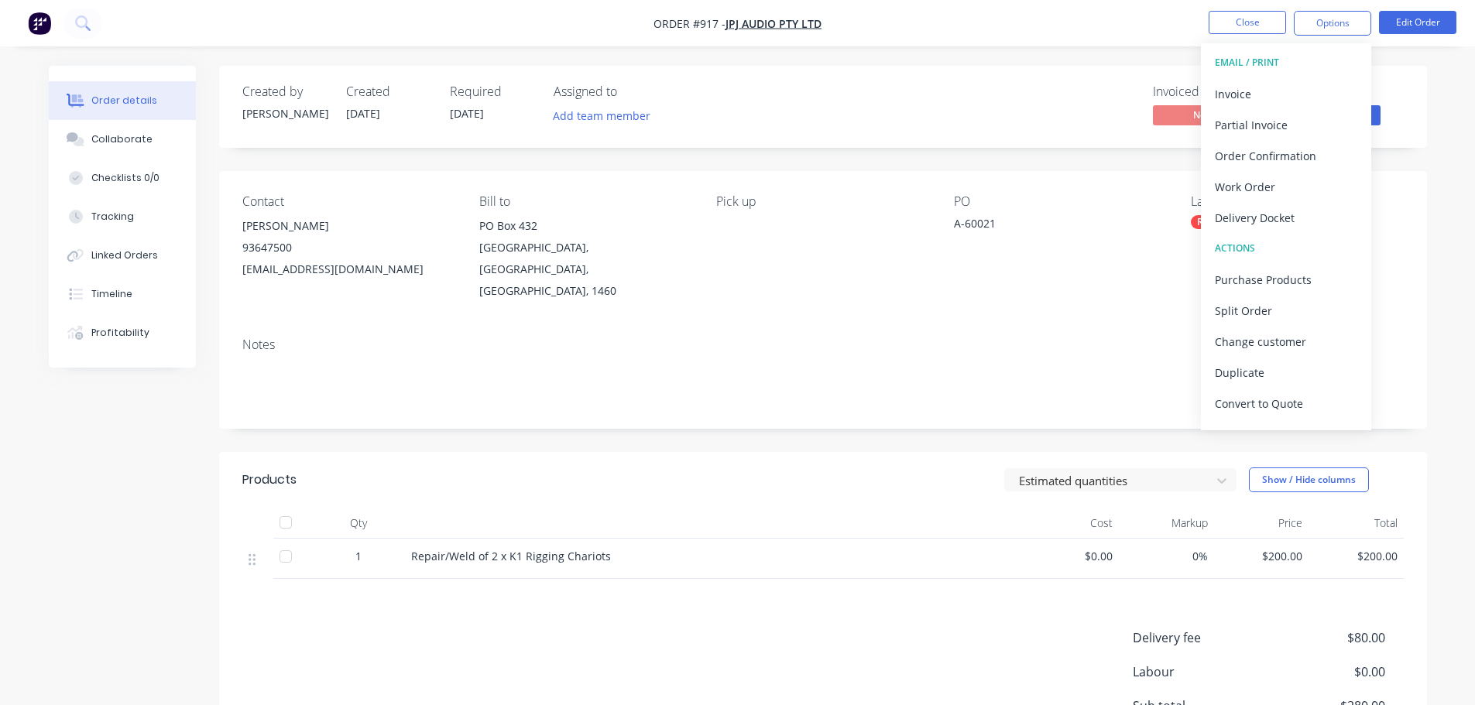
click at [1288, 221] on div "Delivery Docket" at bounding box center [1285, 218] width 142 height 22
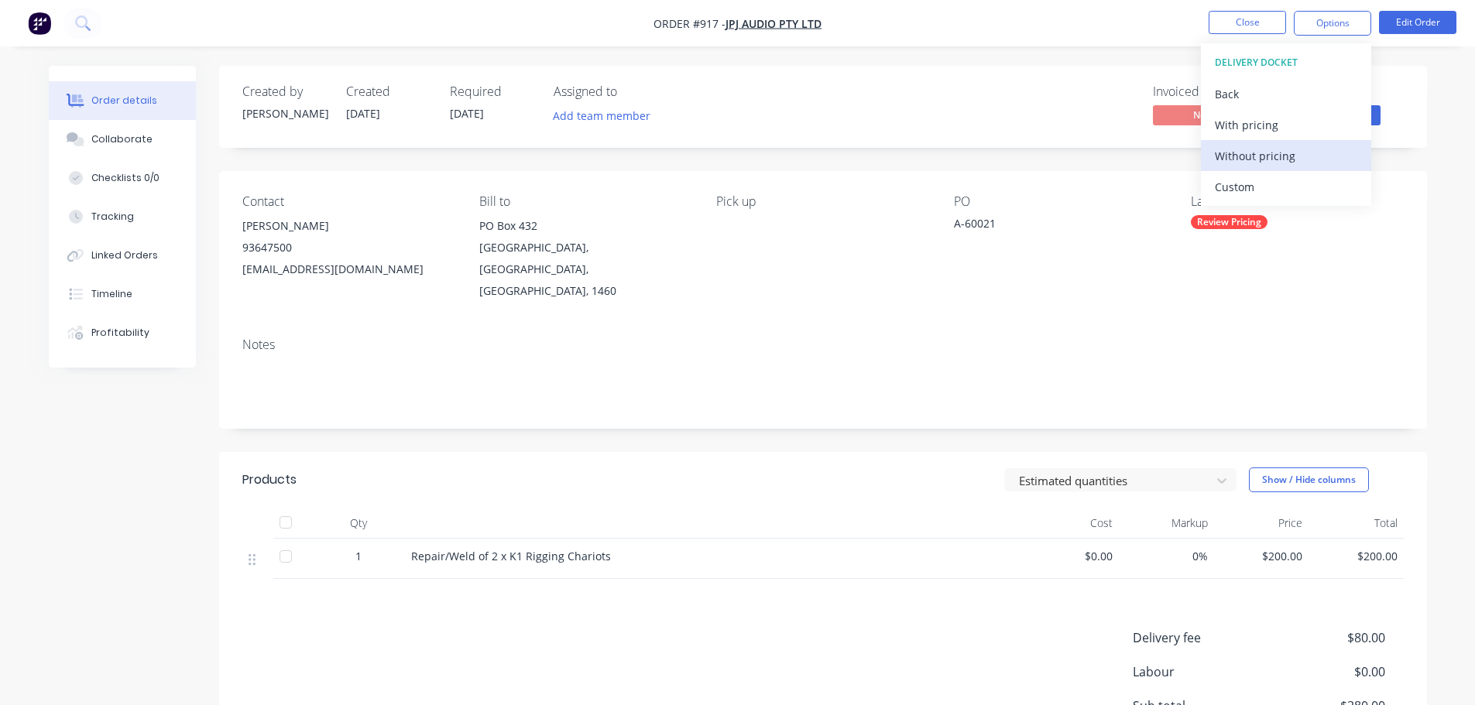
click at [1279, 156] on div "Without pricing" at bounding box center [1285, 156] width 142 height 22
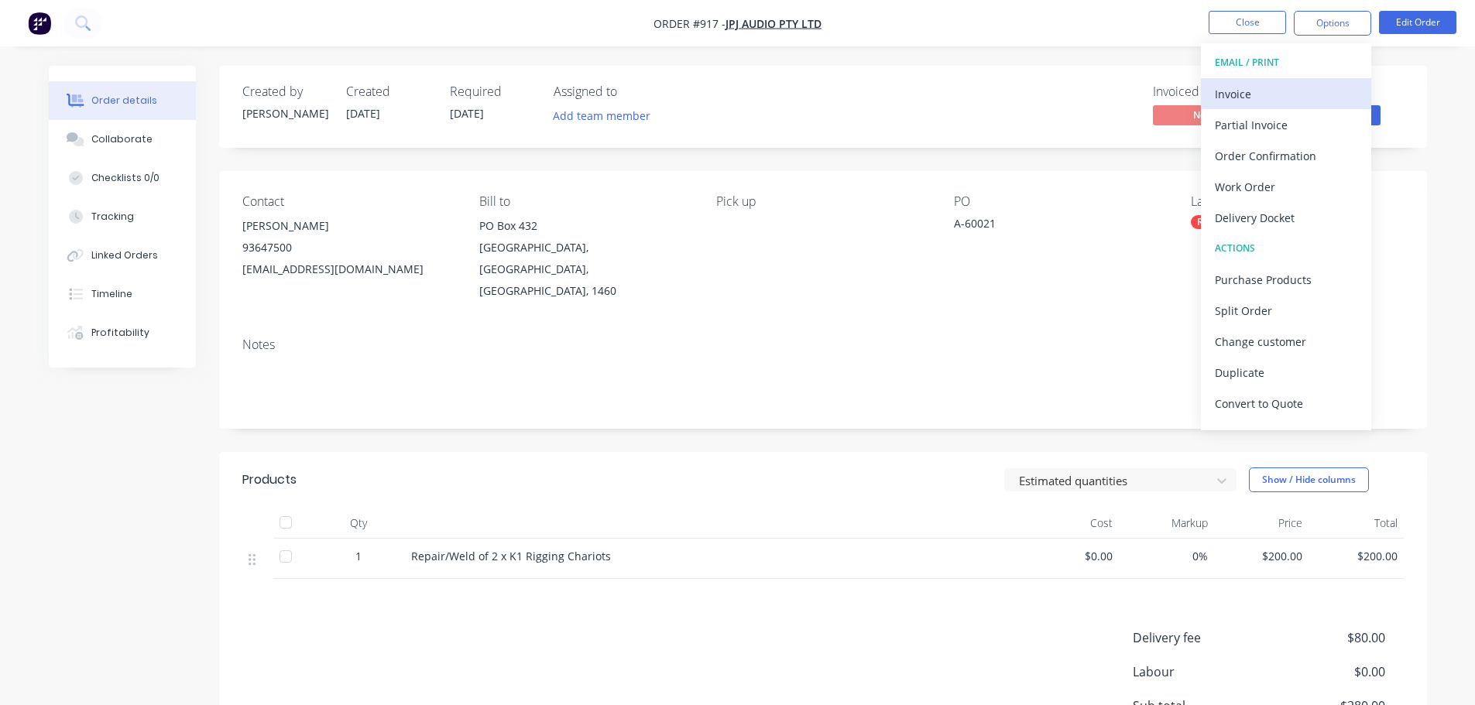
click at [1277, 89] on div "Invoice" at bounding box center [1285, 94] width 142 height 22
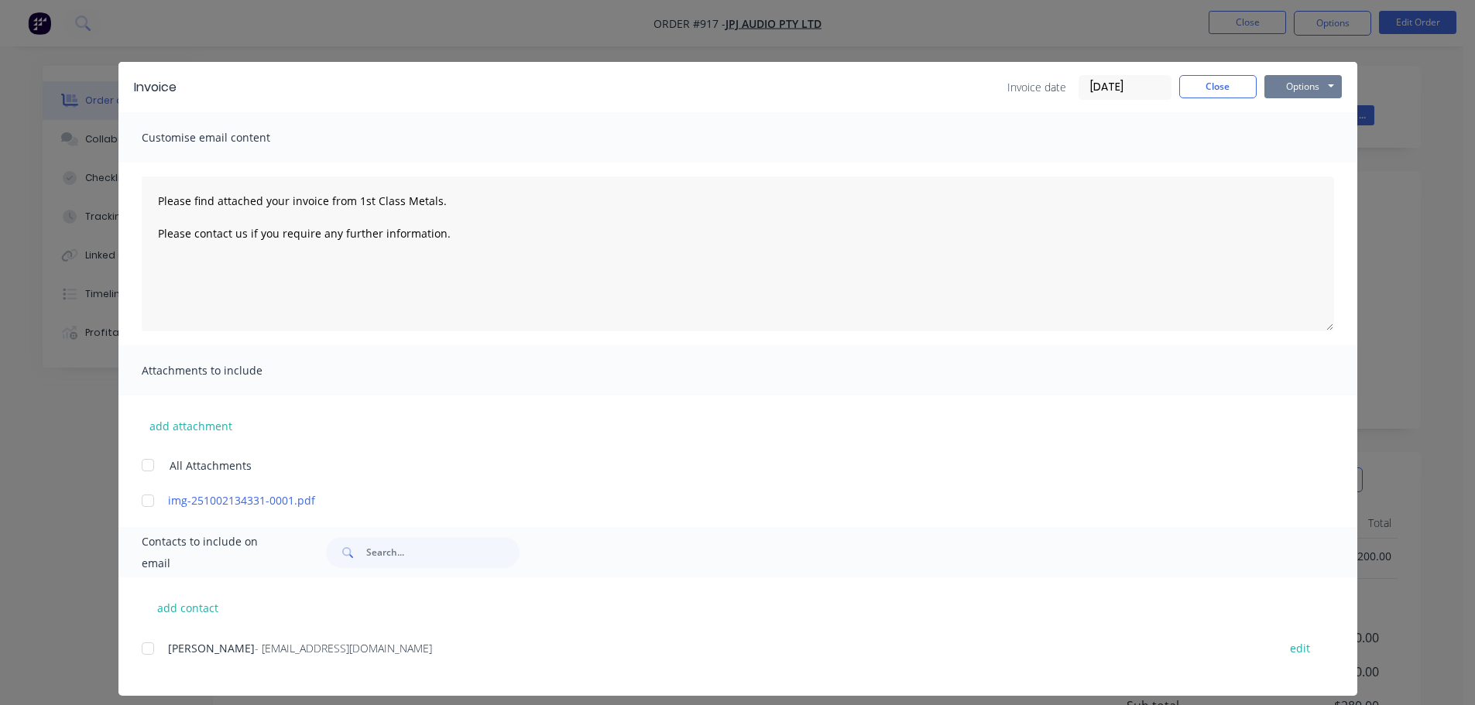
click at [1315, 85] on button "Options" at bounding box center [1302, 86] width 77 height 23
click at [1318, 143] on button "Print" at bounding box center [1313, 140] width 99 height 26
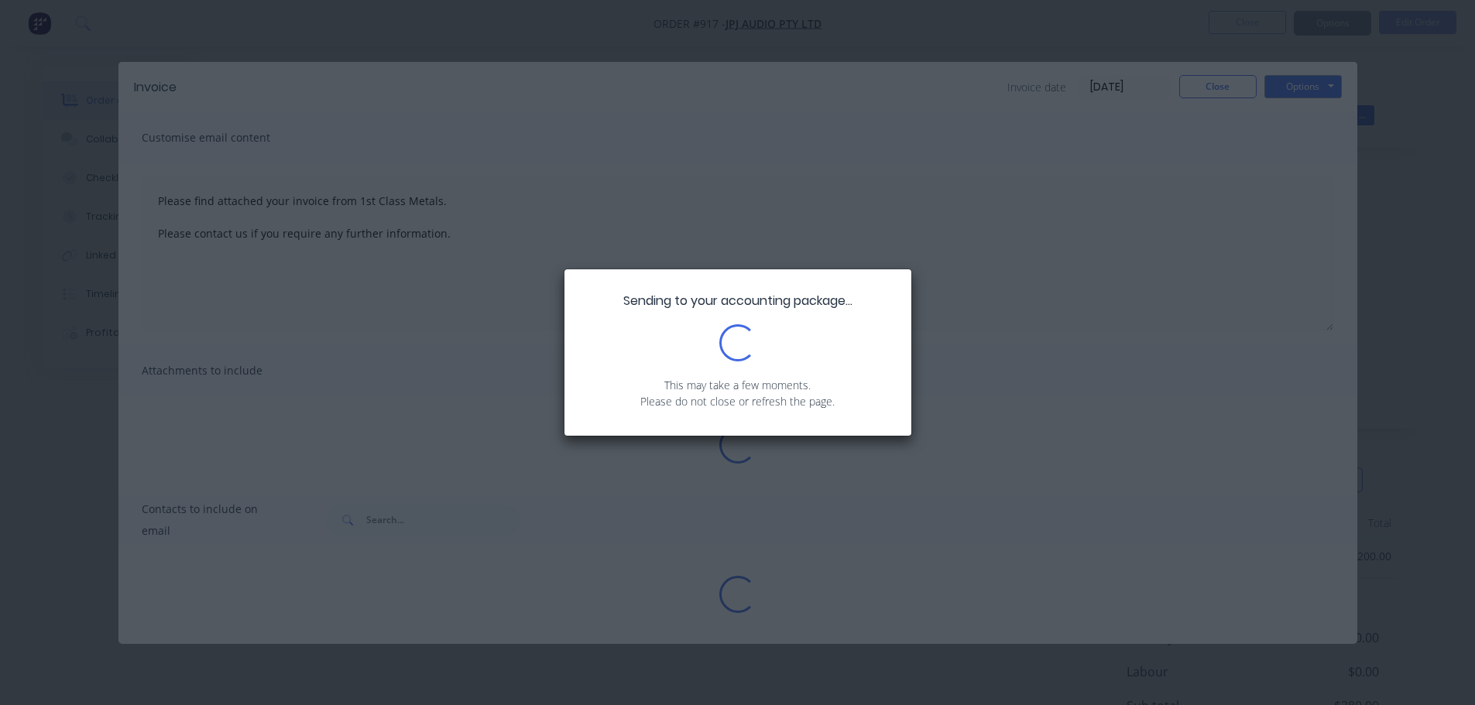
type textarea "Please find attached your invoice from 1st Class Metals. Please contact us if y…"
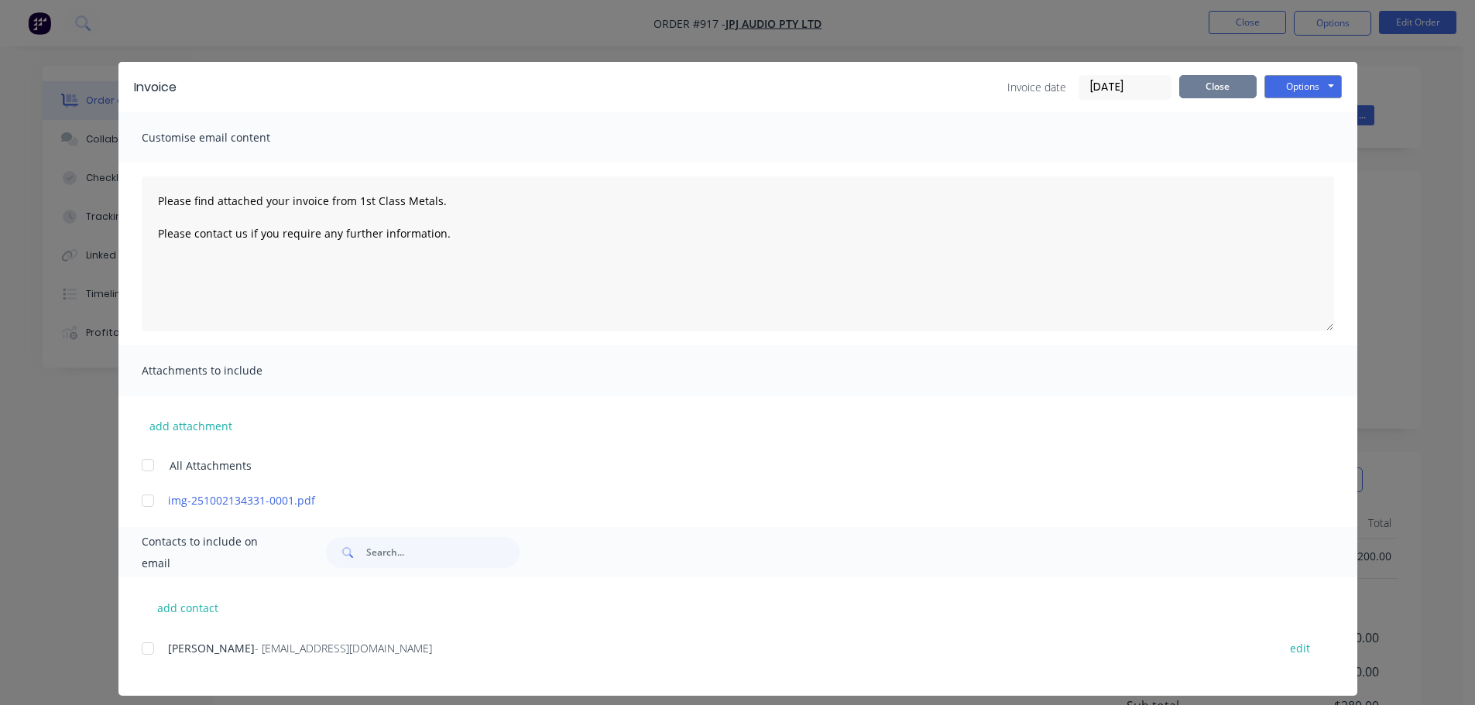
click at [1220, 92] on button "Close" at bounding box center [1217, 86] width 77 height 23
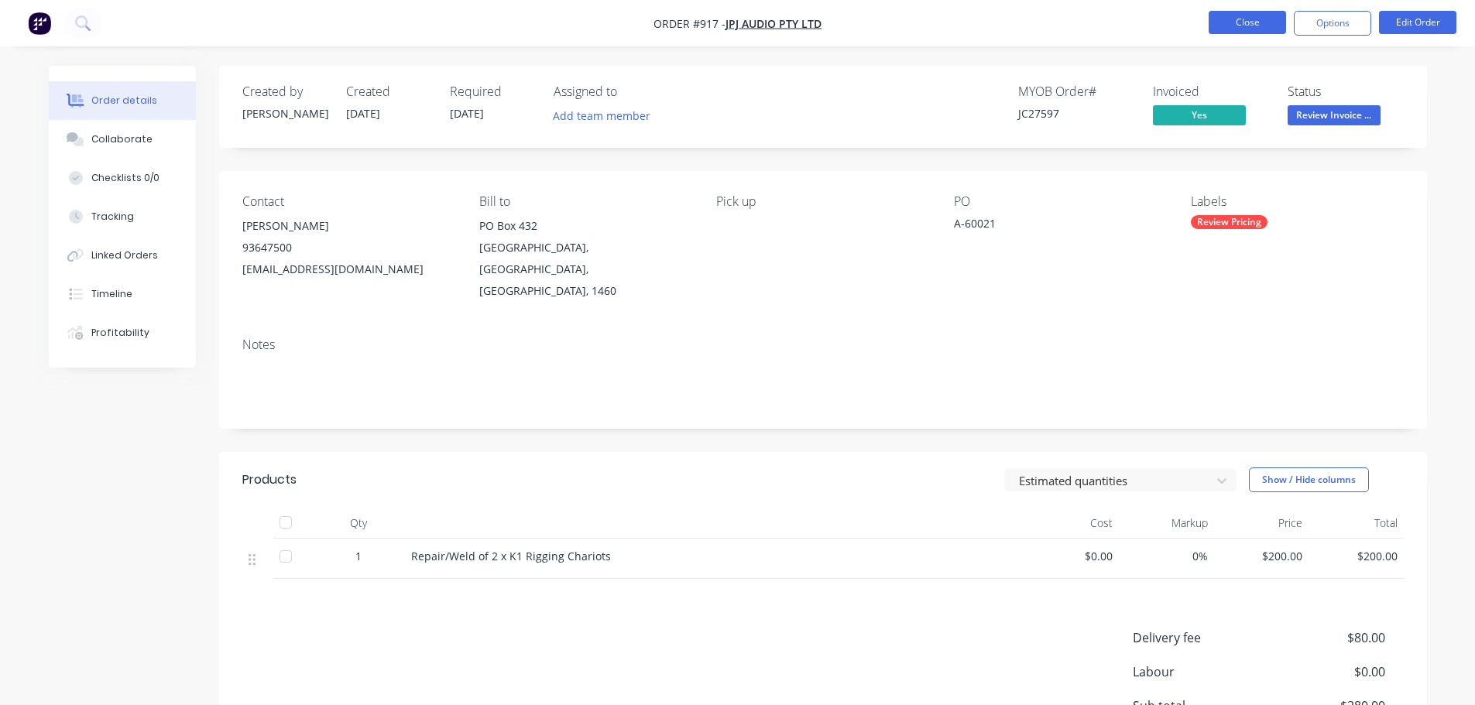
click at [1260, 19] on button "Close" at bounding box center [1246, 22] width 77 height 23
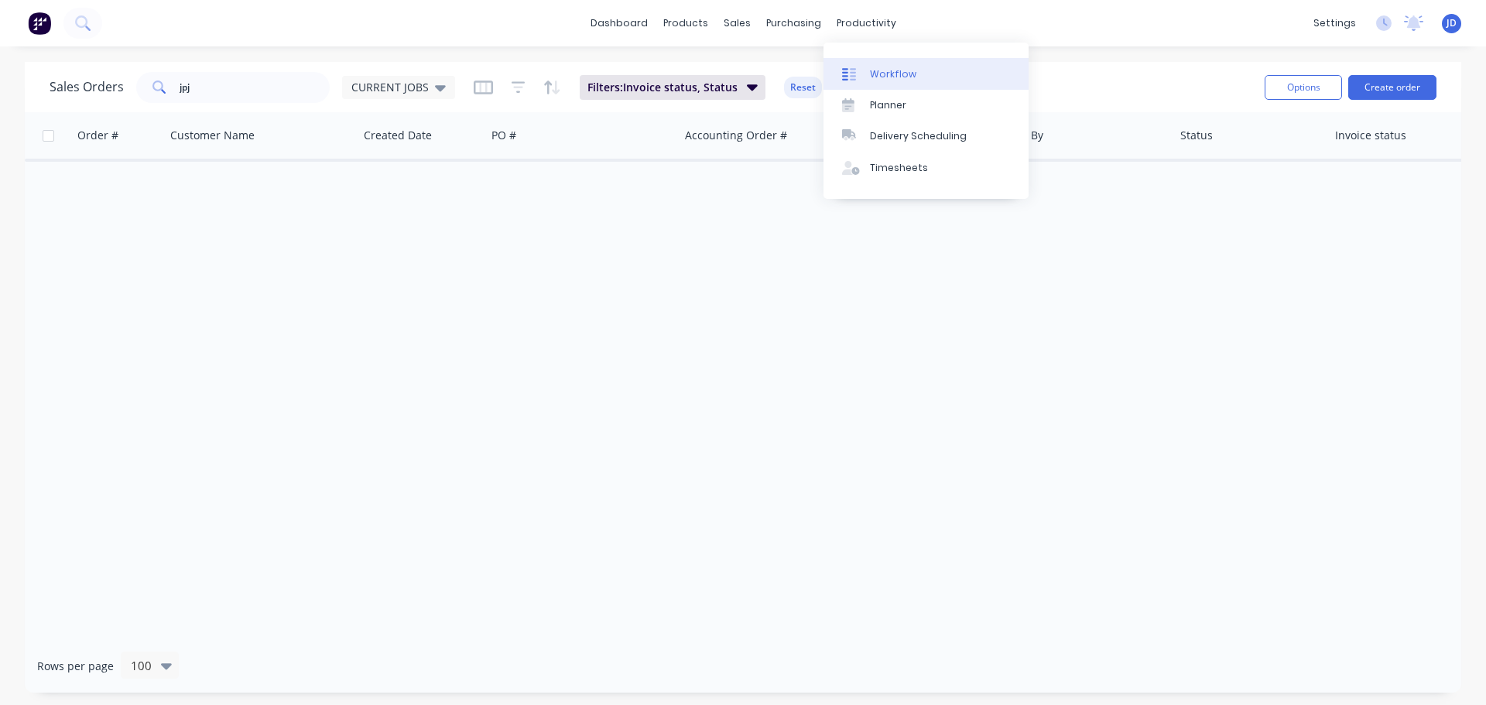
click at [854, 84] on link "Workflow" at bounding box center [926, 73] width 205 height 31
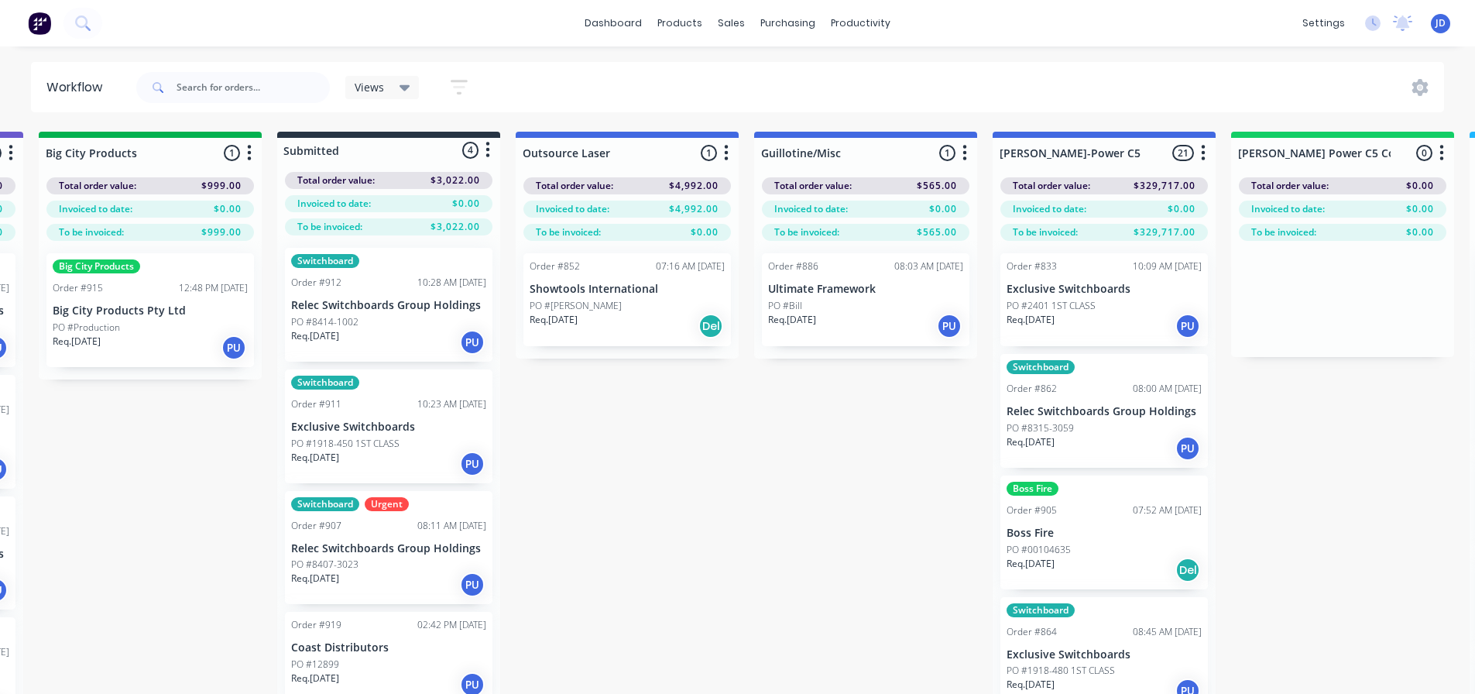
drag, startPoint x: 667, startPoint y: 508, endPoint x: 710, endPoint y: 471, distance: 56.0
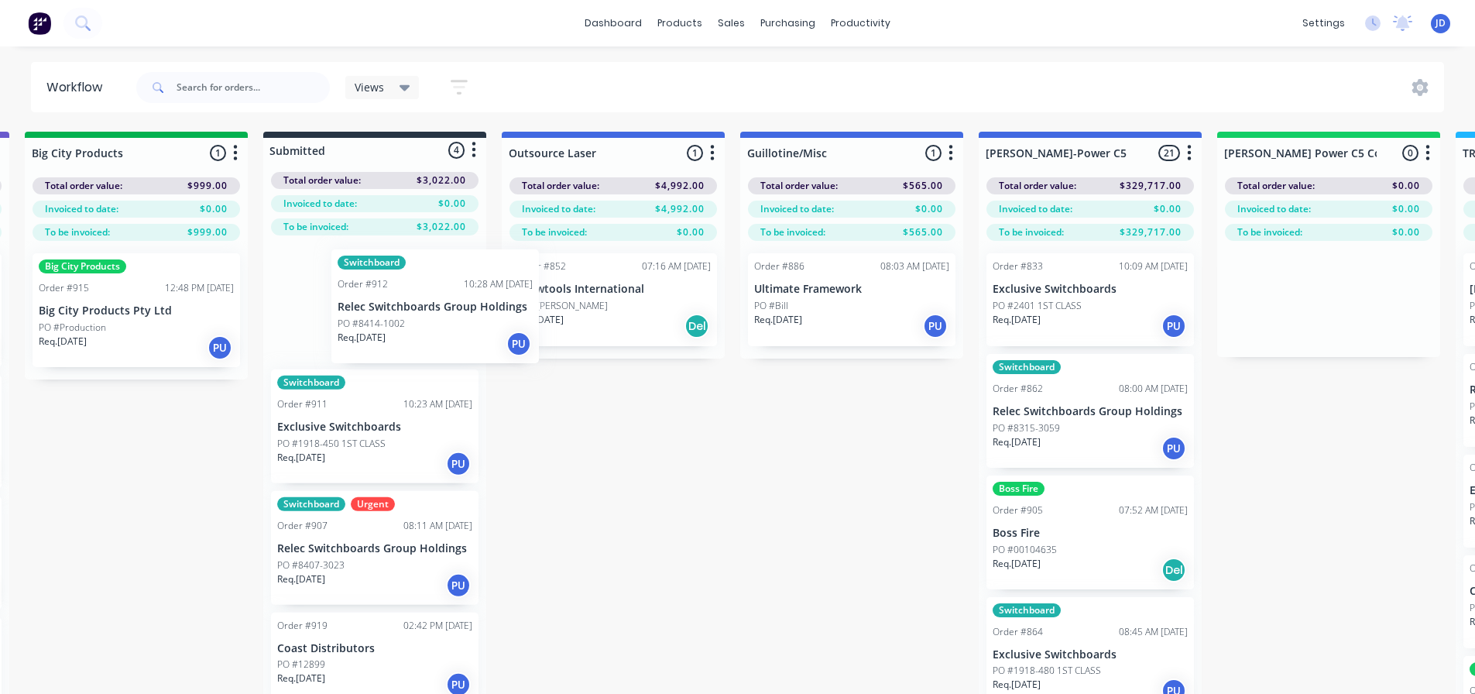
scroll to position [0, 485]
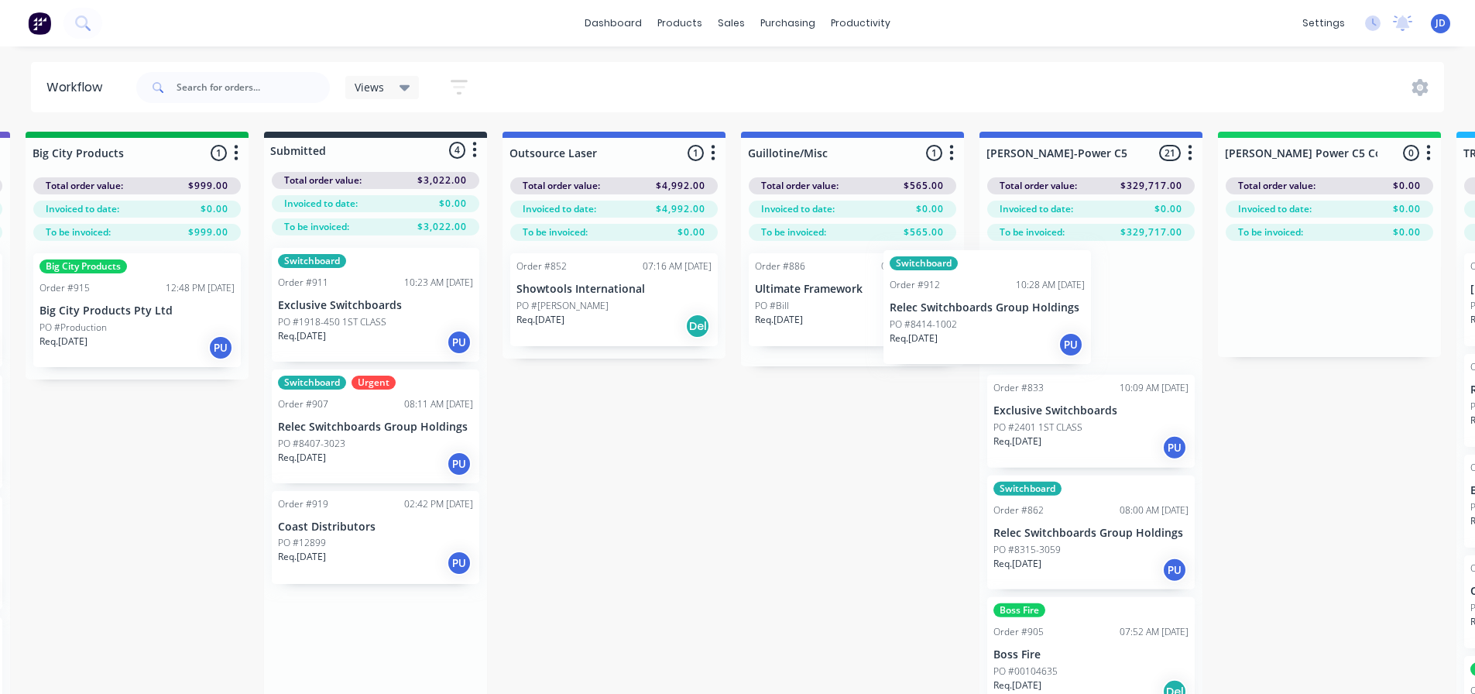
drag, startPoint x: 329, startPoint y: 333, endPoint x: 903, endPoint y: 343, distance: 574.4
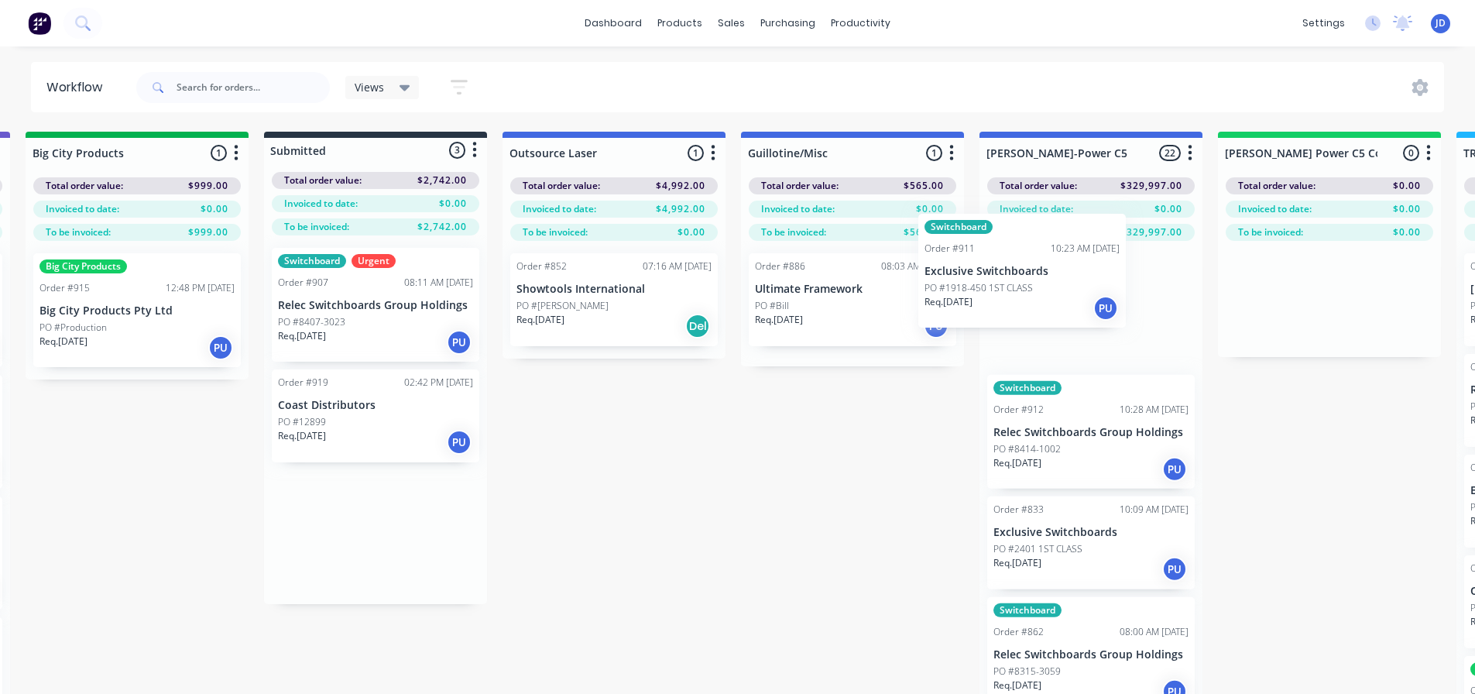
drag, startPoint x: 376, startPoint y: 338, endPoint x: 636, endPoint y: 324, distance: 260.4
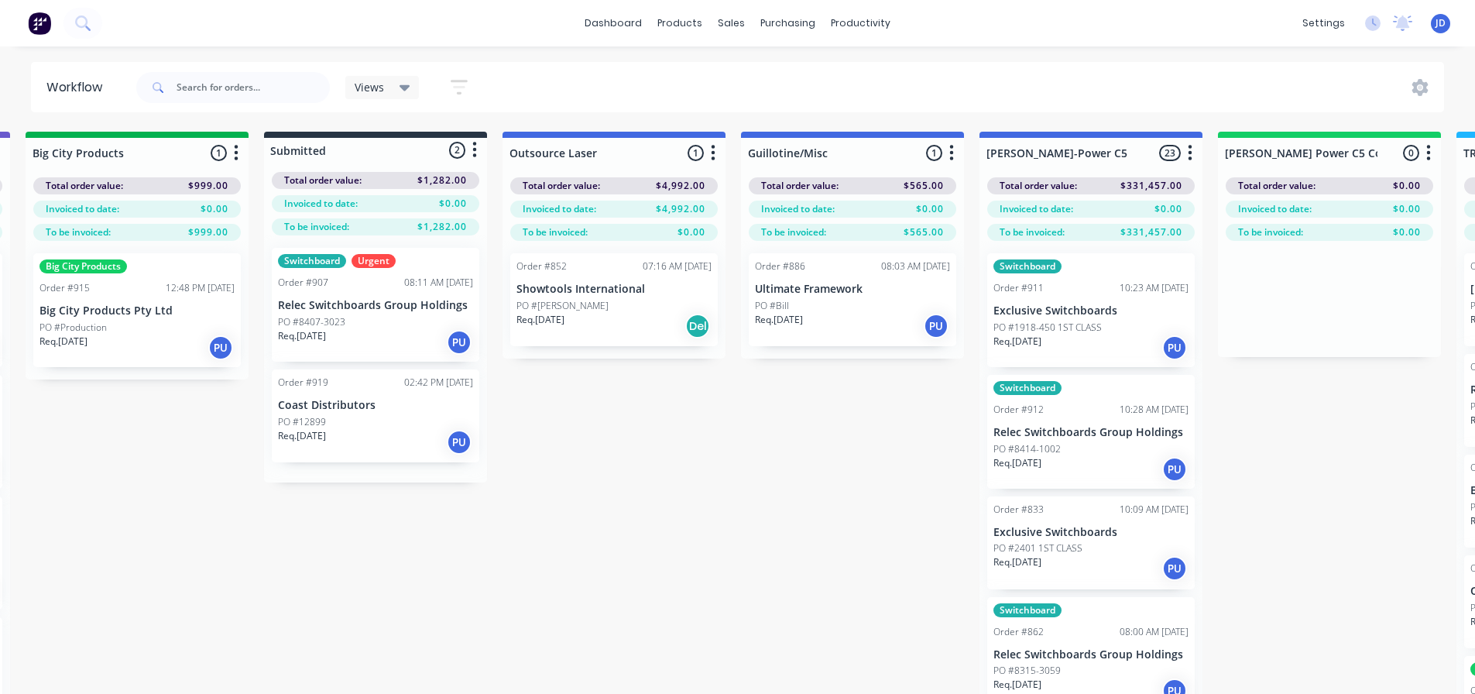
scroll to position [0, 484]
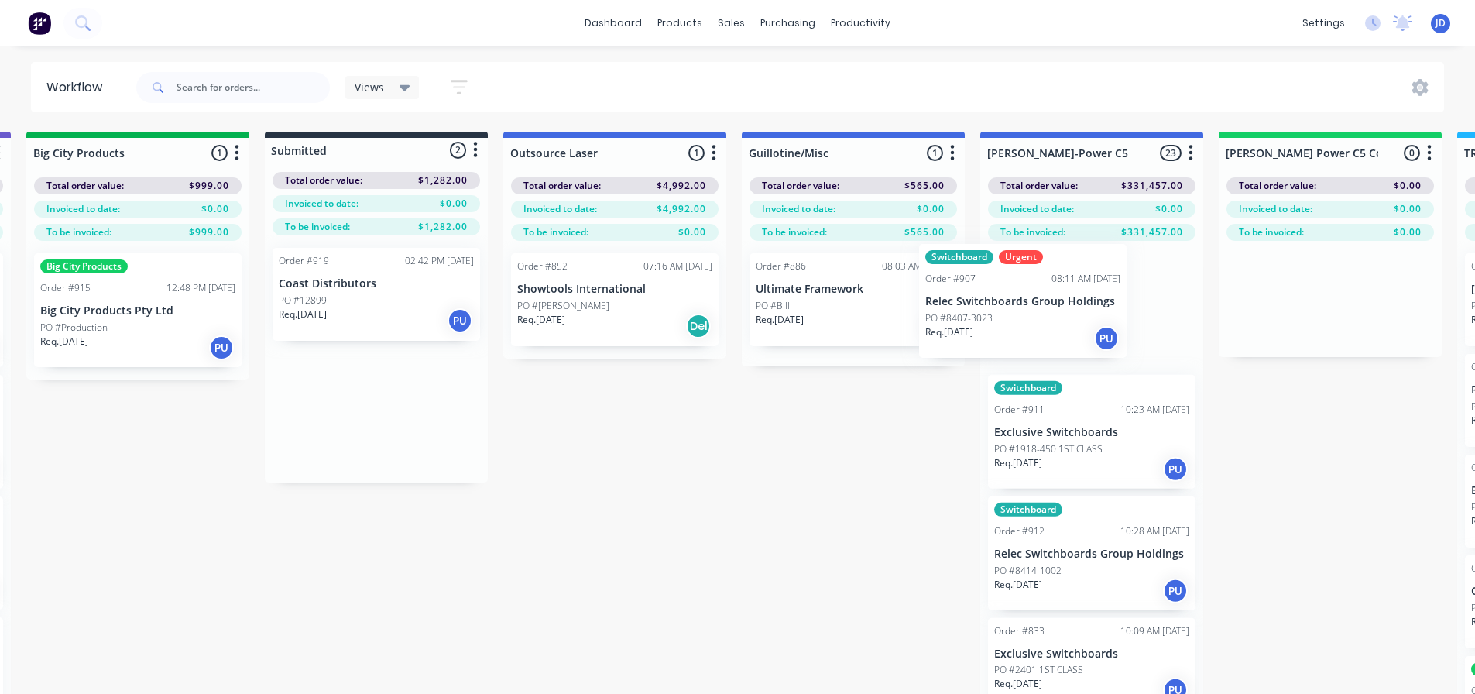
drag, startPoint x: 358, startPoint y: 323, endPoint x: 1073, endPoint y: 310, distance: 714.5
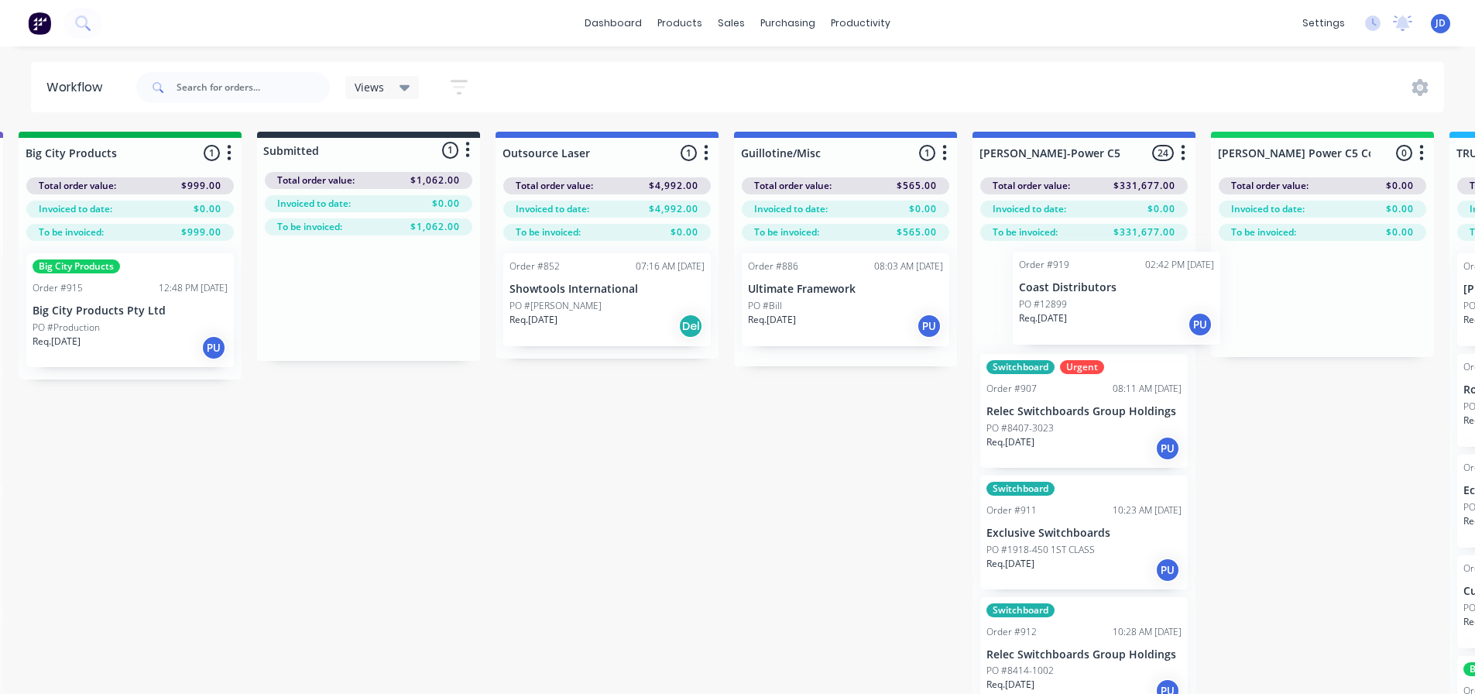
scroll to position [0, 499]
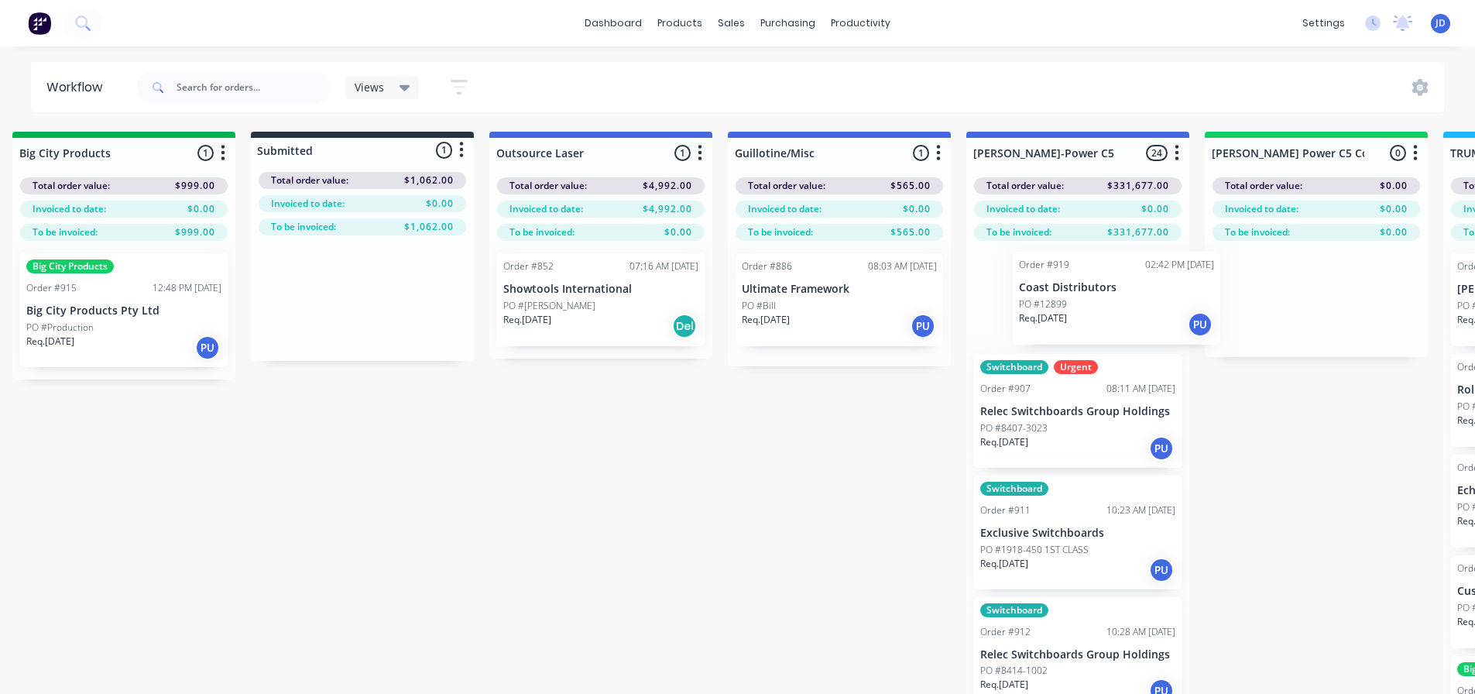
drag, startPoint x: 432, startPoint y: 310, endPoint x: 1101, endPoint y: 313, distance: 669.5
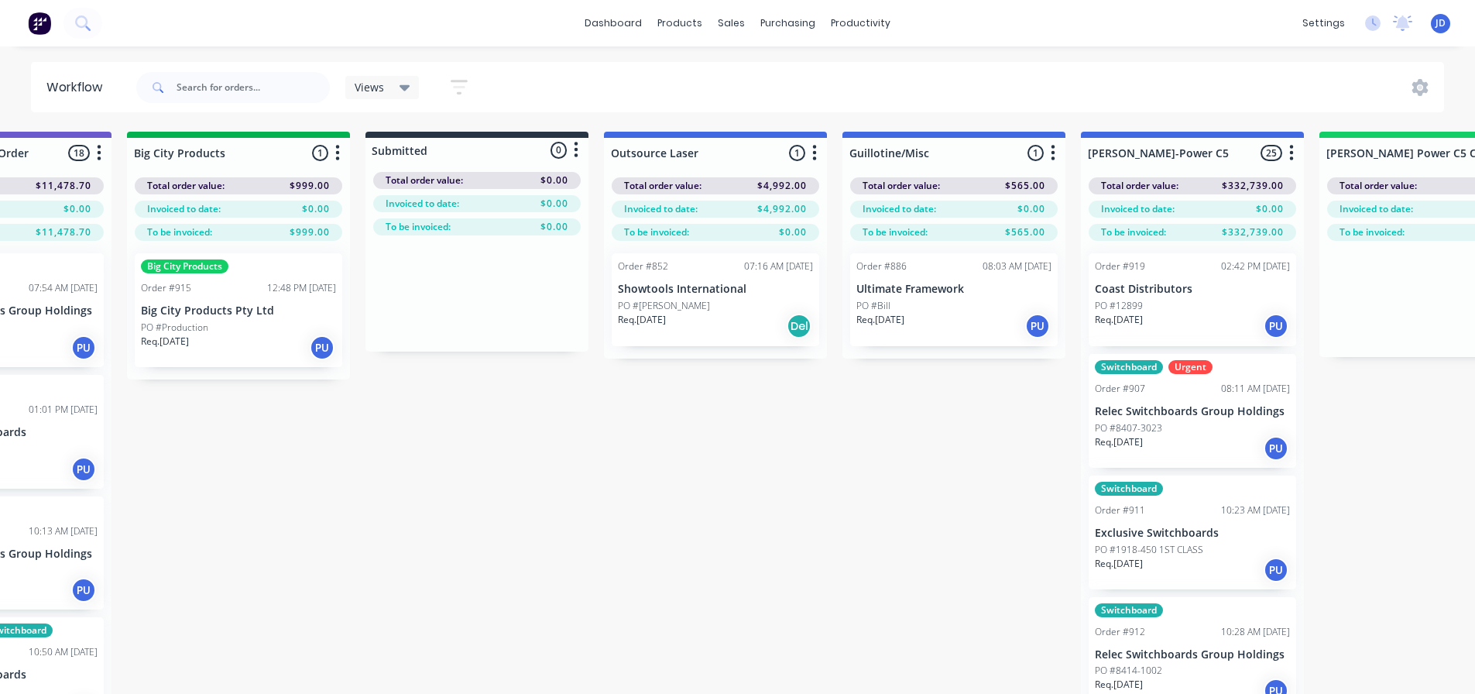
drag, startPoint x: 641, startPoint y: 452, endPoint x: 1236, endPoint y: 365, distance: 601.5
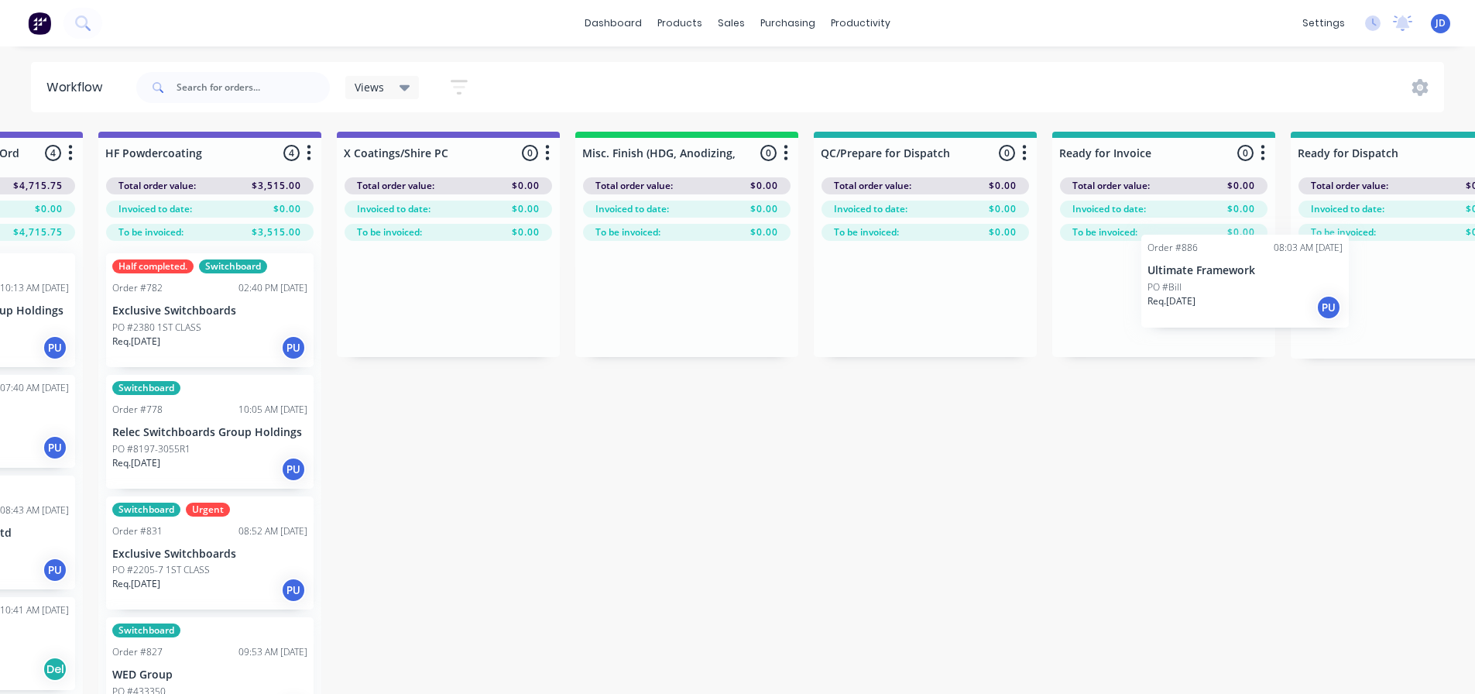
scroll to position [0, 5253]
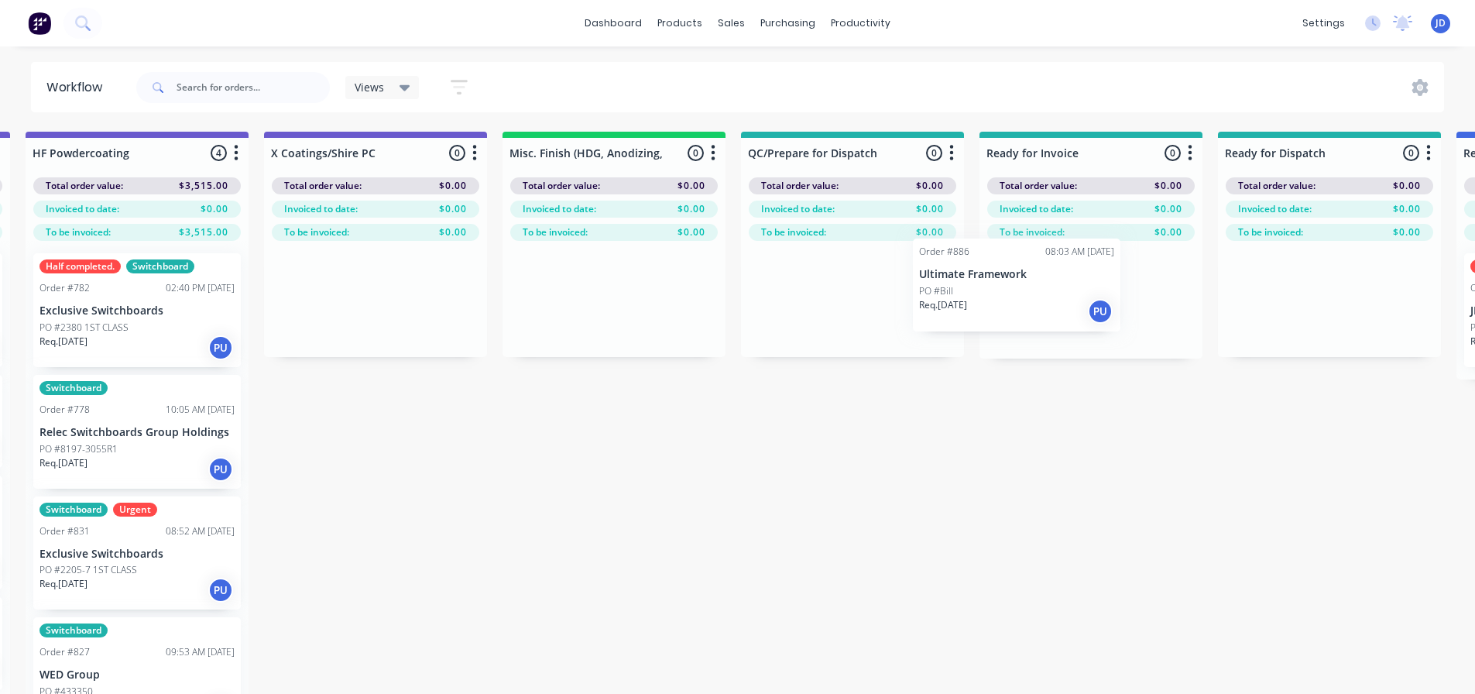
drag, startPoint x: 1017, startPoint y: 302, endPoint x: 1022, endPoint y: 286, distance: 16.2
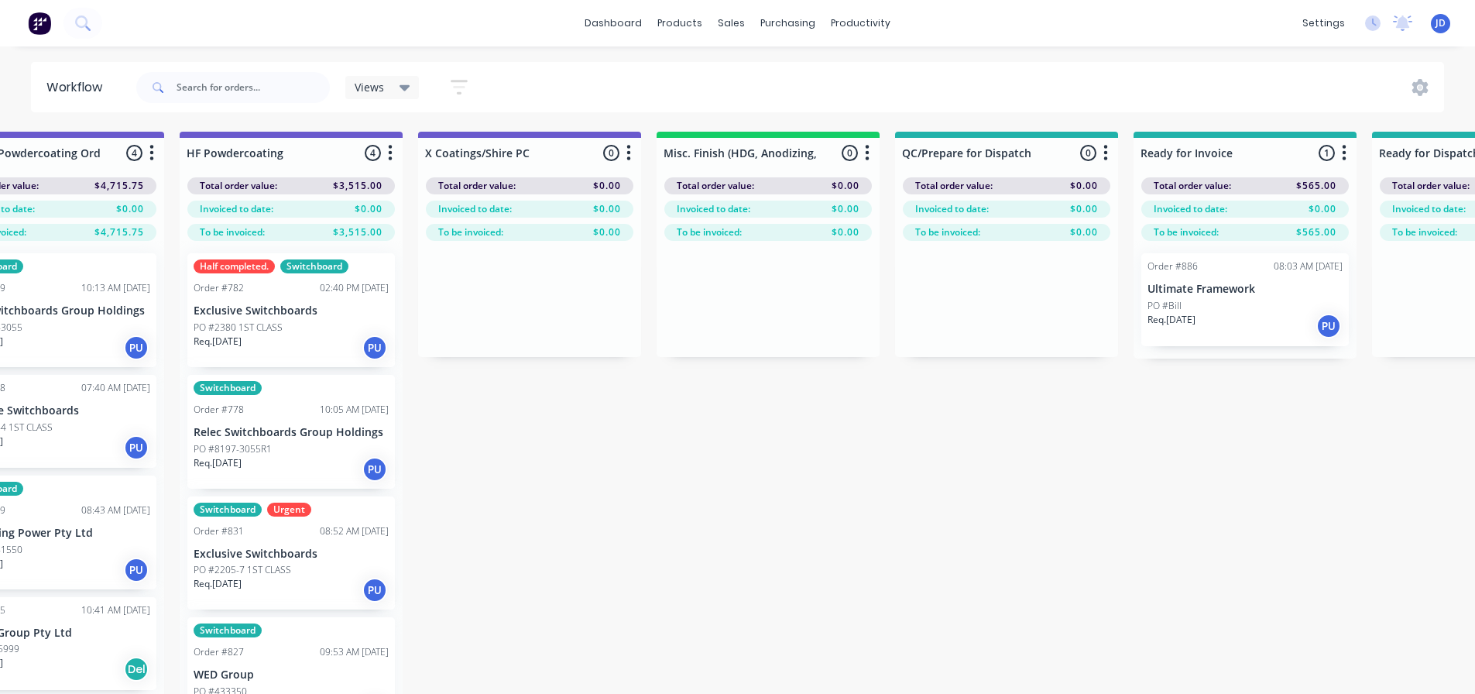
scroll to position [0, 5013]
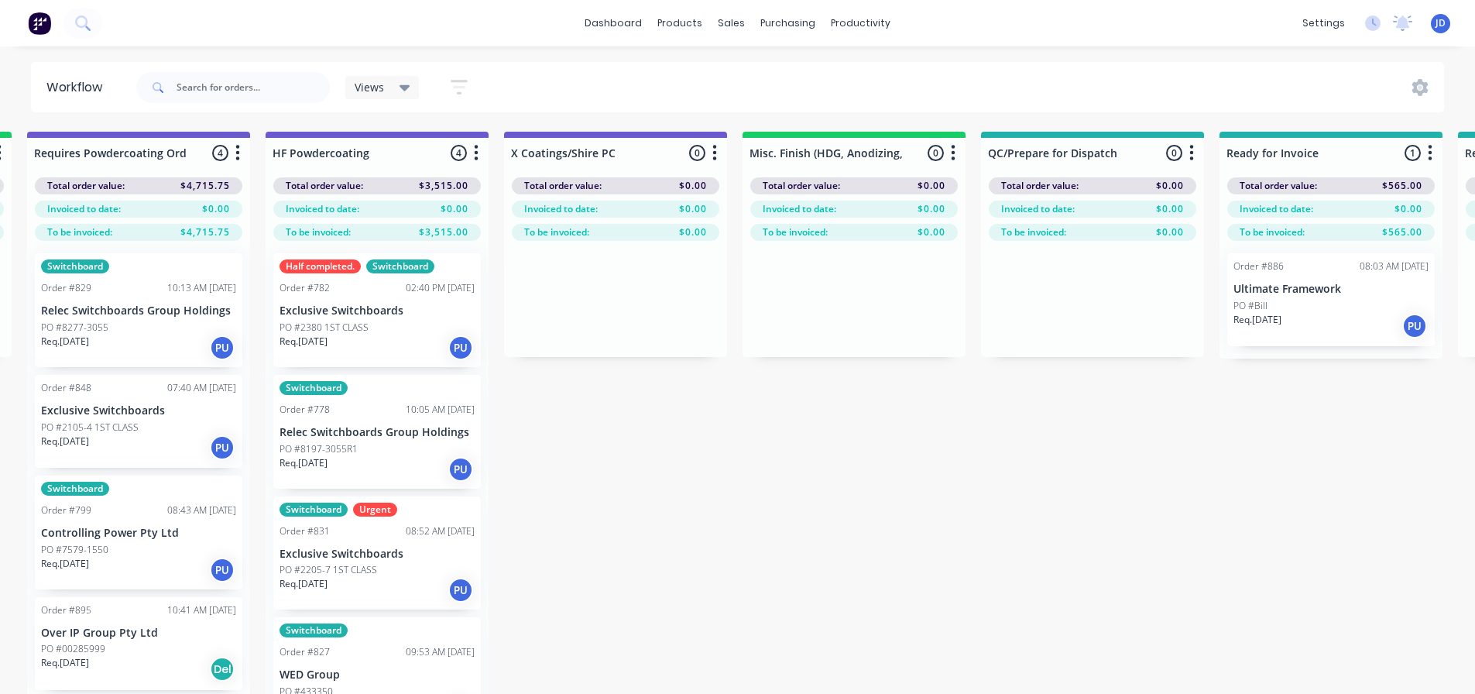
drag, startPoint x: 892, startPoint y: 395, endPoint x: 772, endPoint y: 399, distance: 120.8
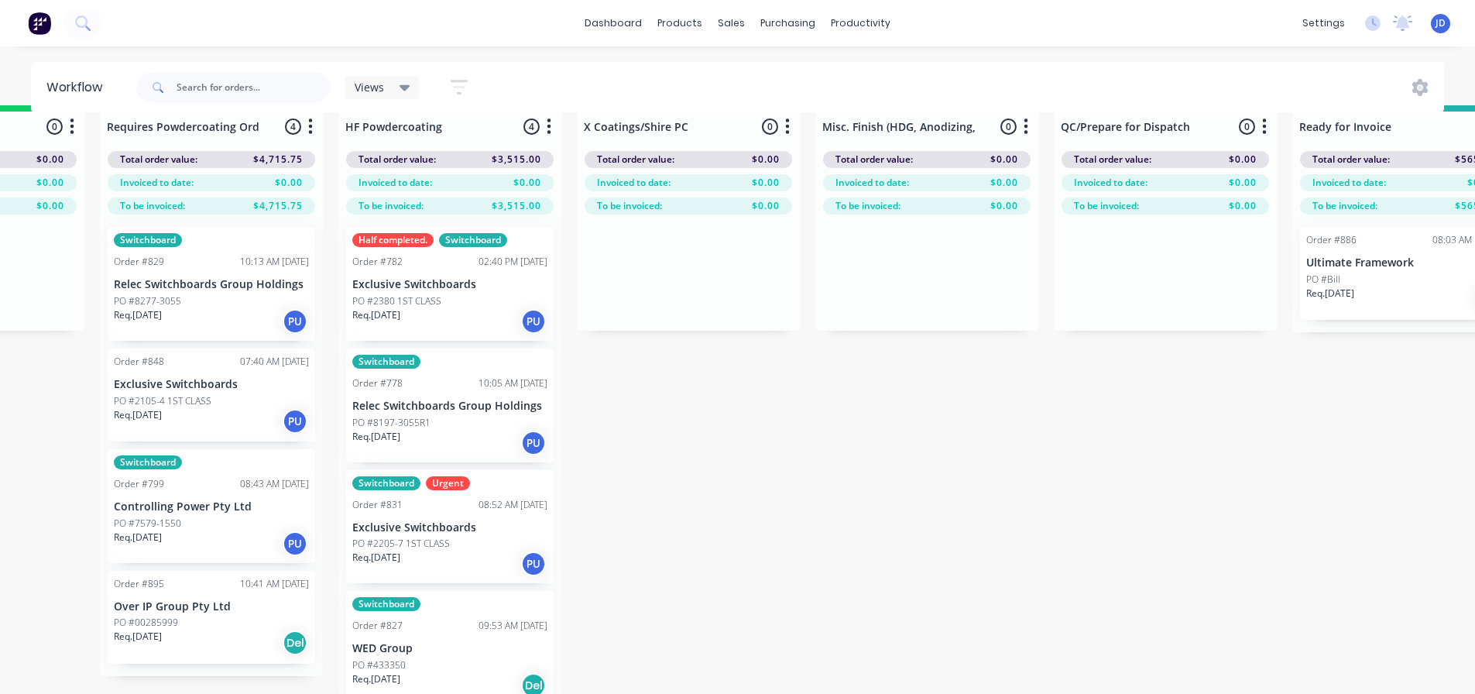
scroll to position [0, 4940]
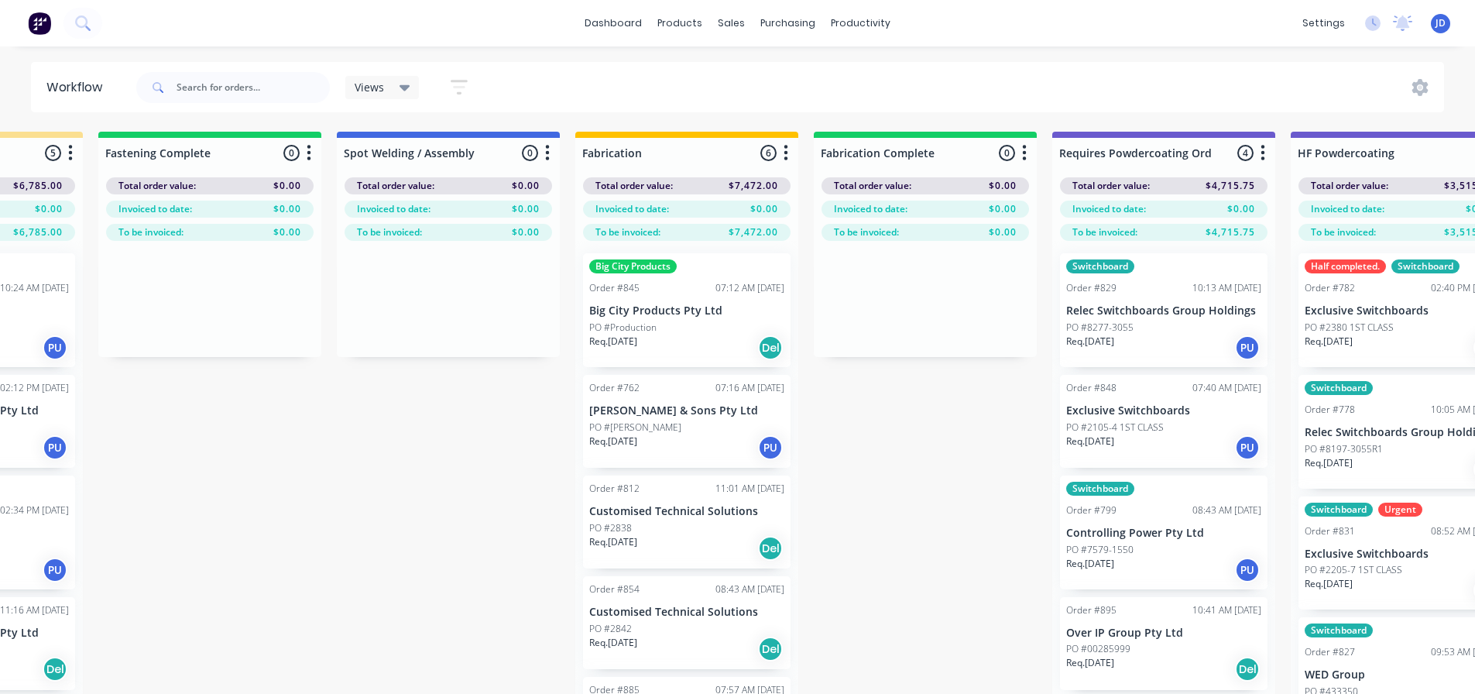
drag, startPoint x: 926, startPoint y: 485, endPoint x: 739, endPoint y: 452, distance: 189.4
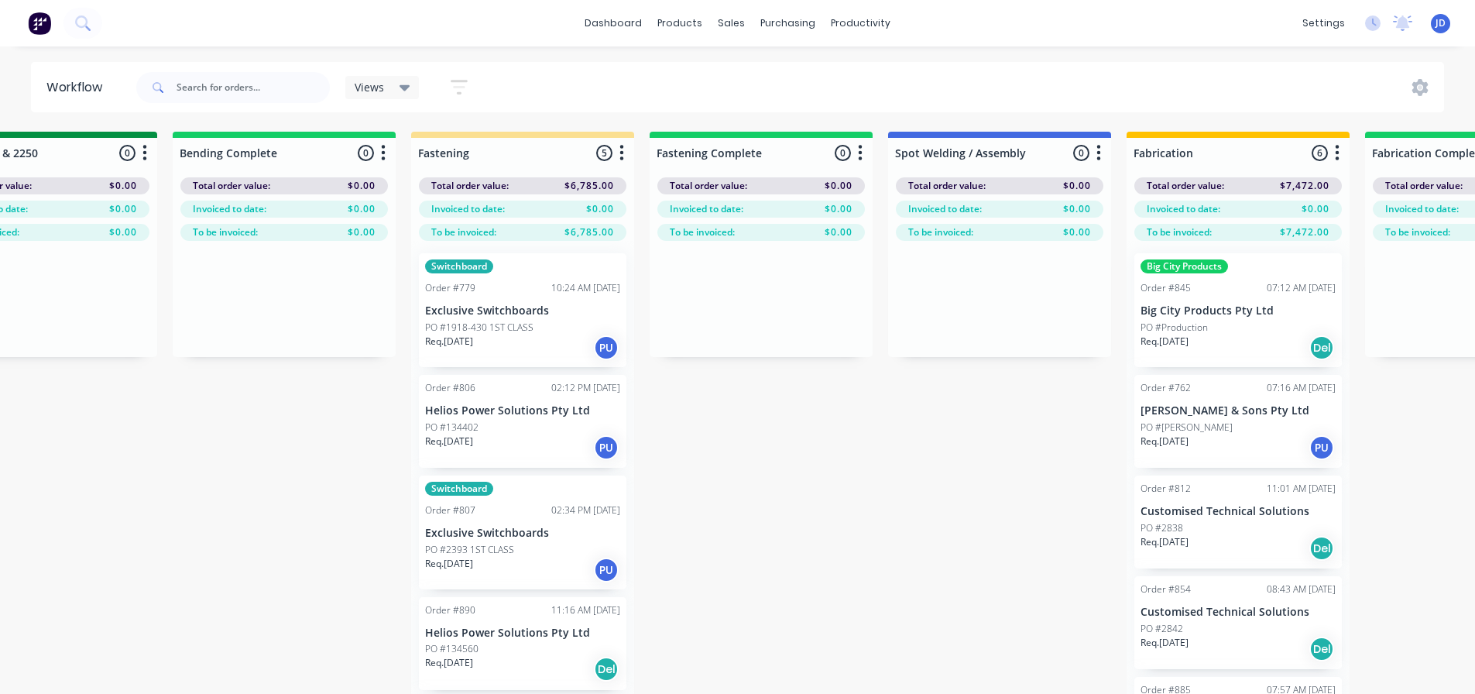
drag, startPoint x: 959, startPoint y: 460, endPoint x: 840, endPoint y: 430, distance: 122.8
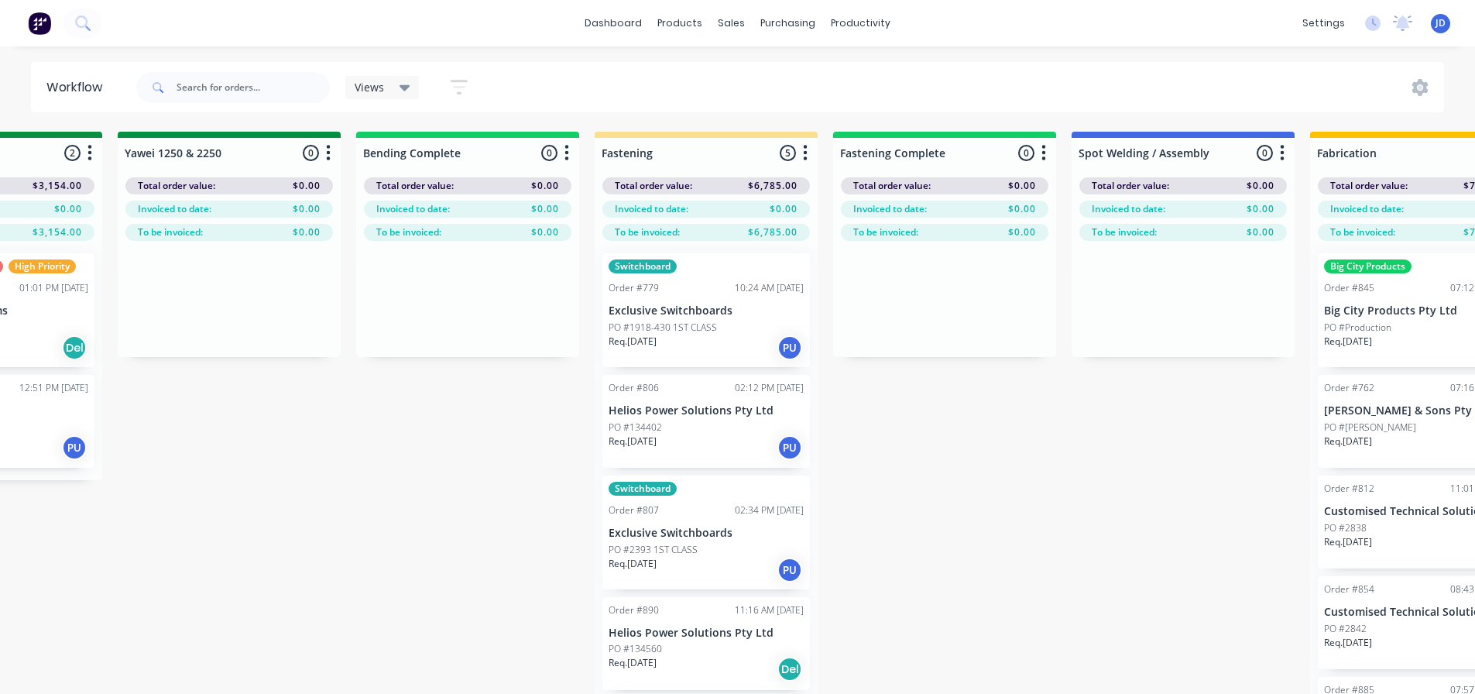
drag, startPoint x: 903, startPoint y: 455, endPoint x: 812, endPoint y: 430, distance: 94.6
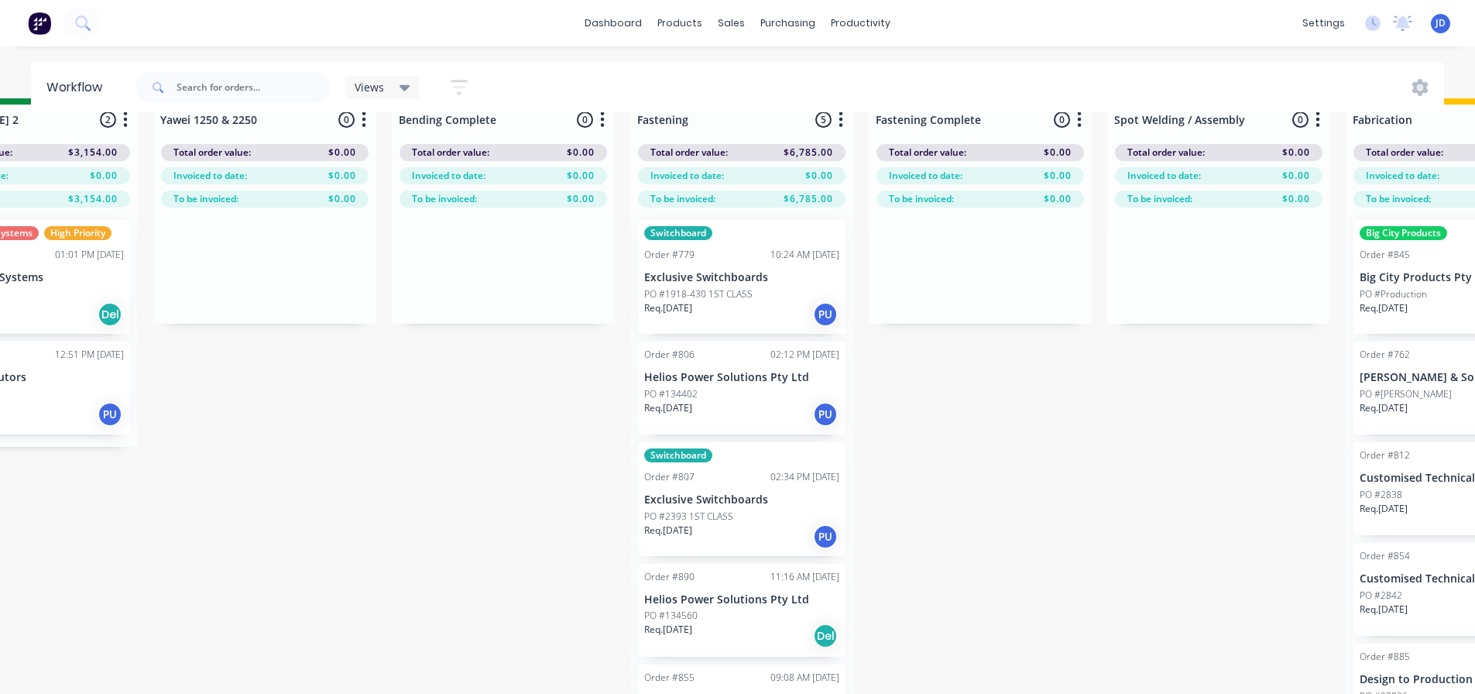
scroll to position [67, 3218]
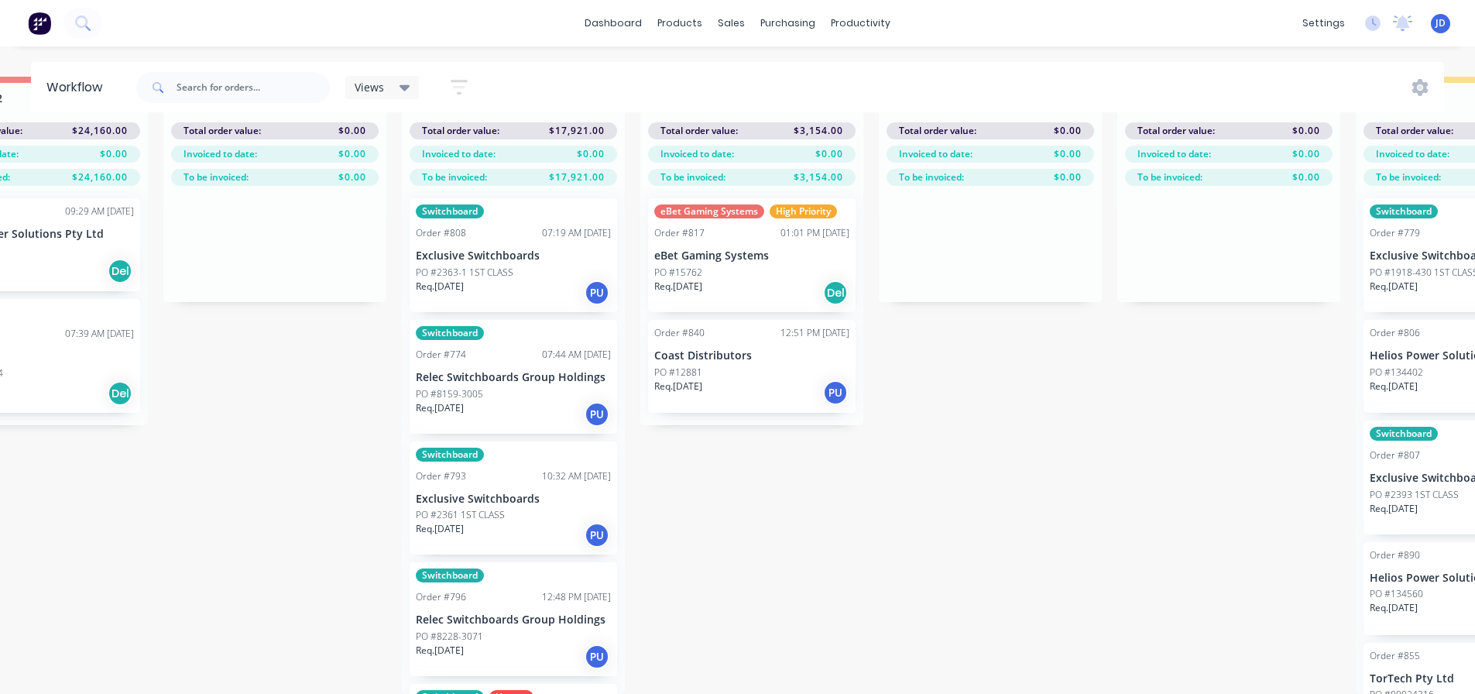
drag, startPoint x: 558, startPoint y: 423, endPoint x: 387, endPoint y: 406, distance: 171.9
